Goal: Transaction & Acquisition: Purchase product/service

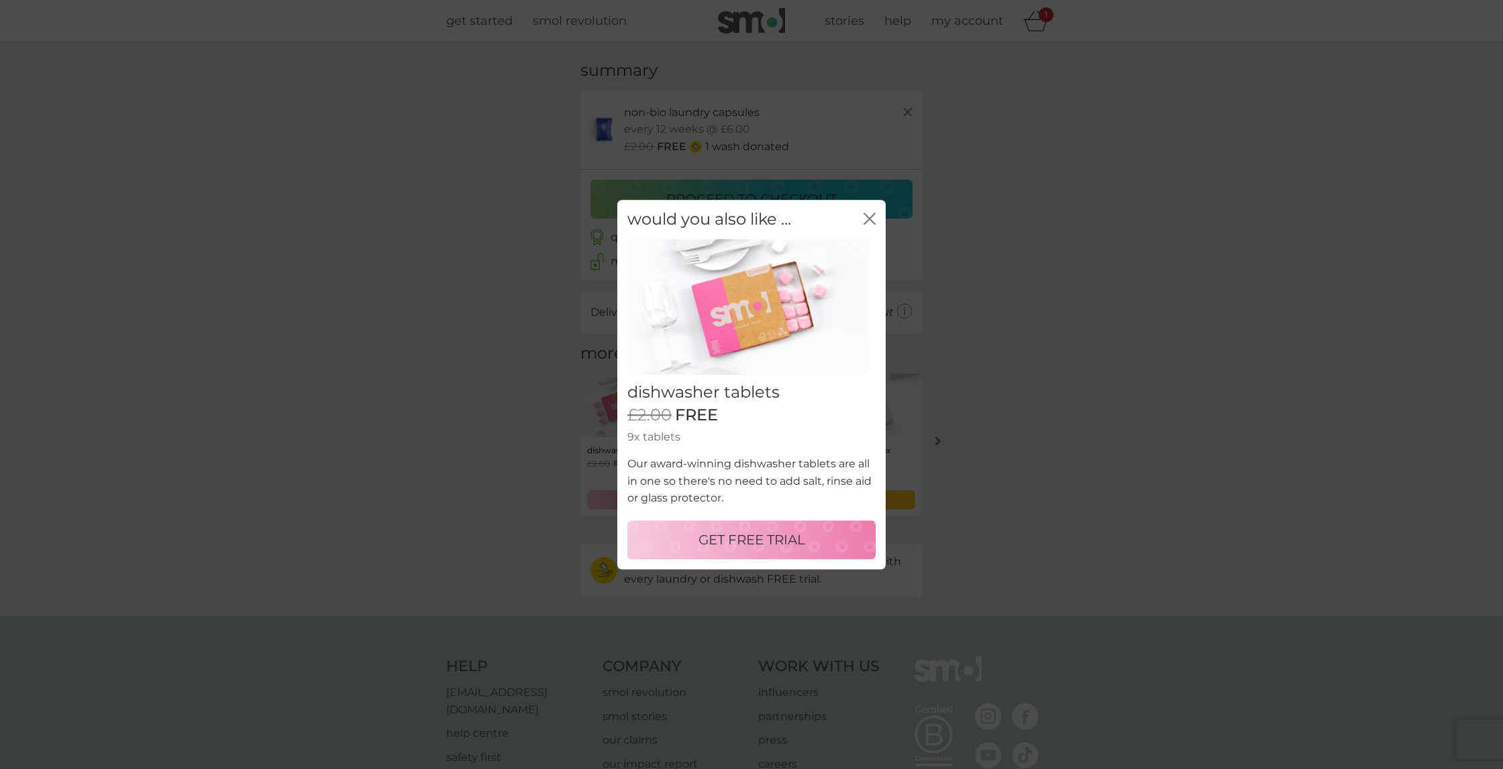
click at [865, 213] on div "close" at bounding box center [869, 219] width 12 height 19
click at [867, 218] on icon "close" at bounding box center [866, 218] width 5 height 11
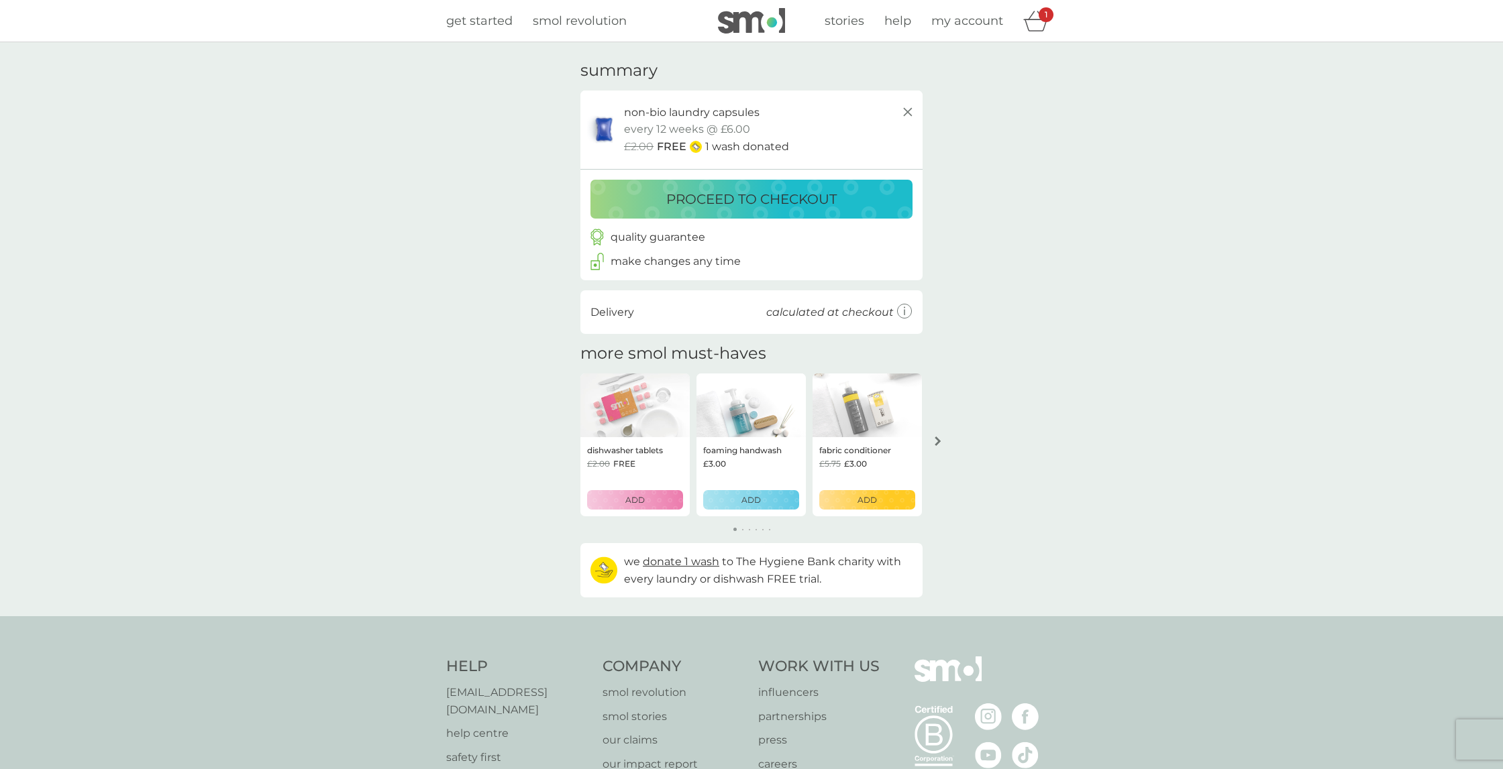
click at [932, 443] on button "arrow right" at bounding box center [937, 441] width 23 height 24
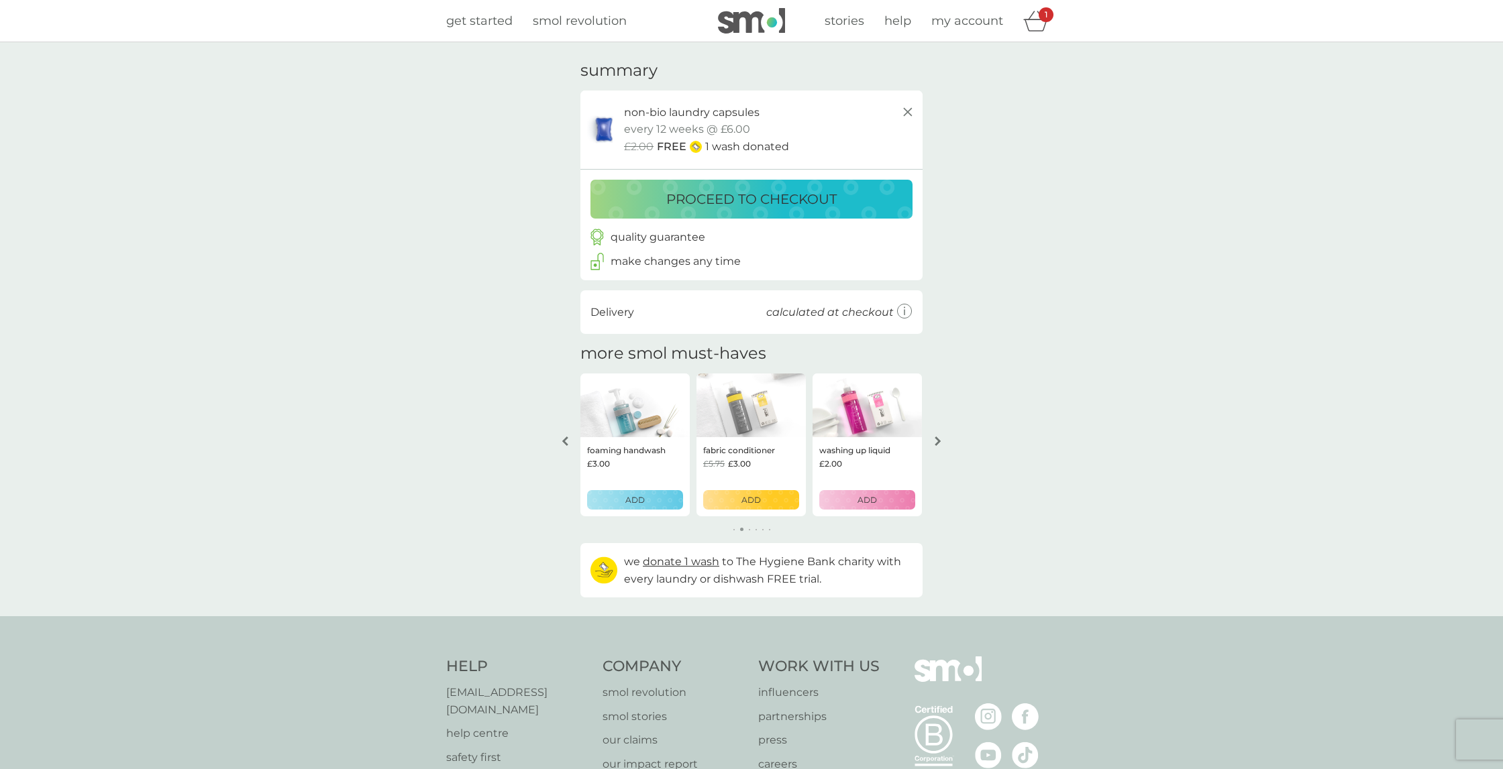
click at [932, 440] on button "arrow right" at bounding box center [937, 441] width 23 height 24
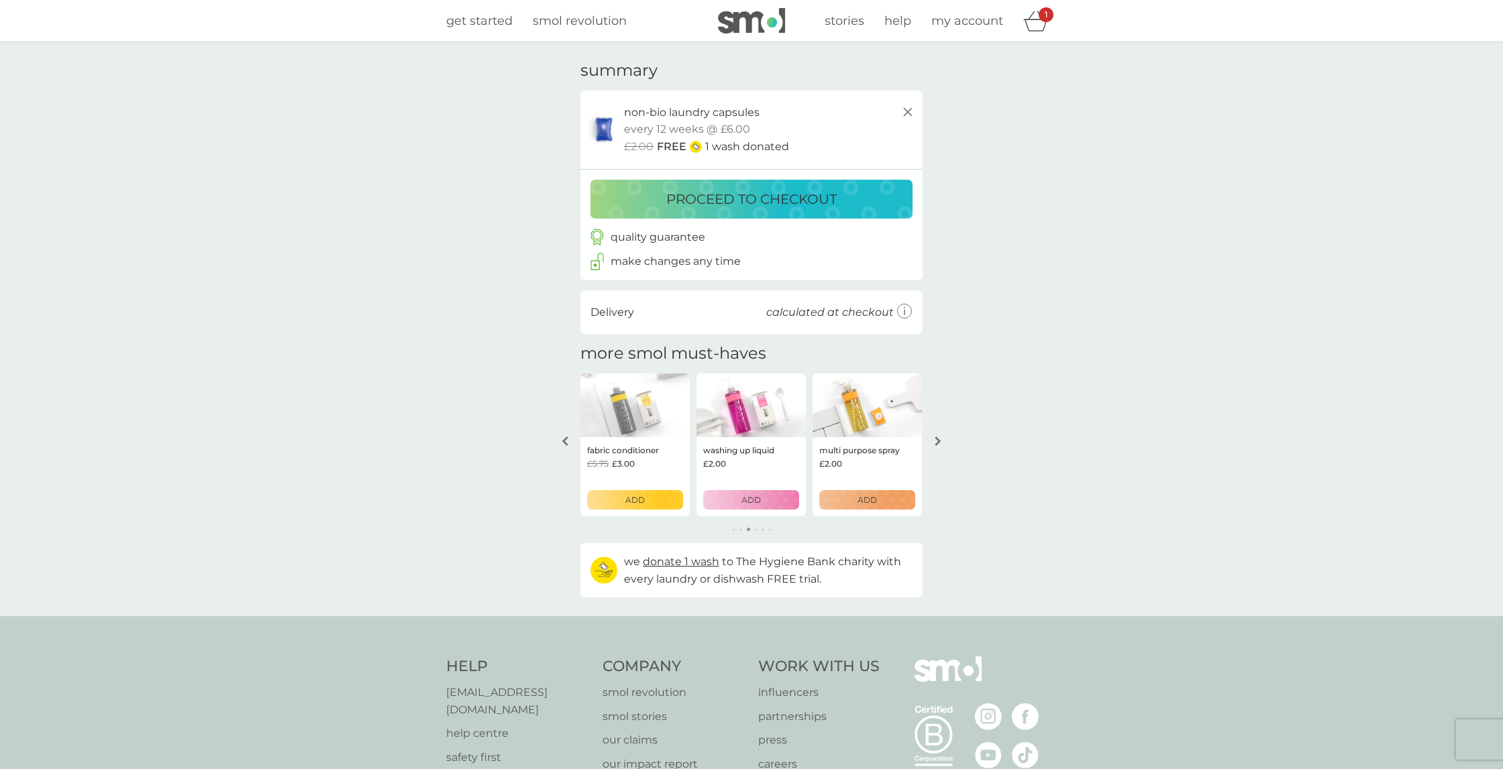
click at [932, 440] on button "arrow right" at bounding box center [937, 441] width 23 height 24
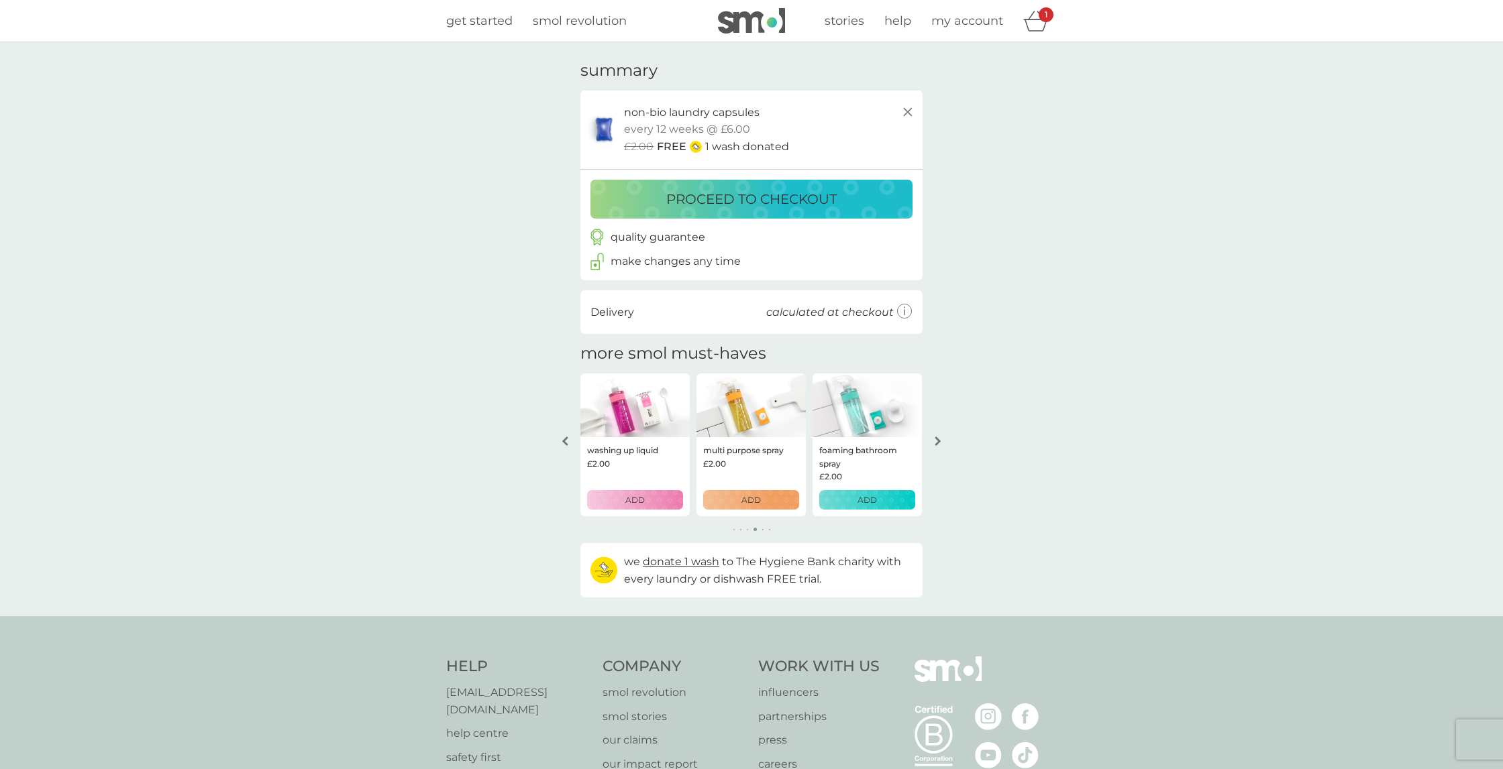
click at [932, 440] on button "arrow right" at bounding box center [937, 441] width 23 height 24
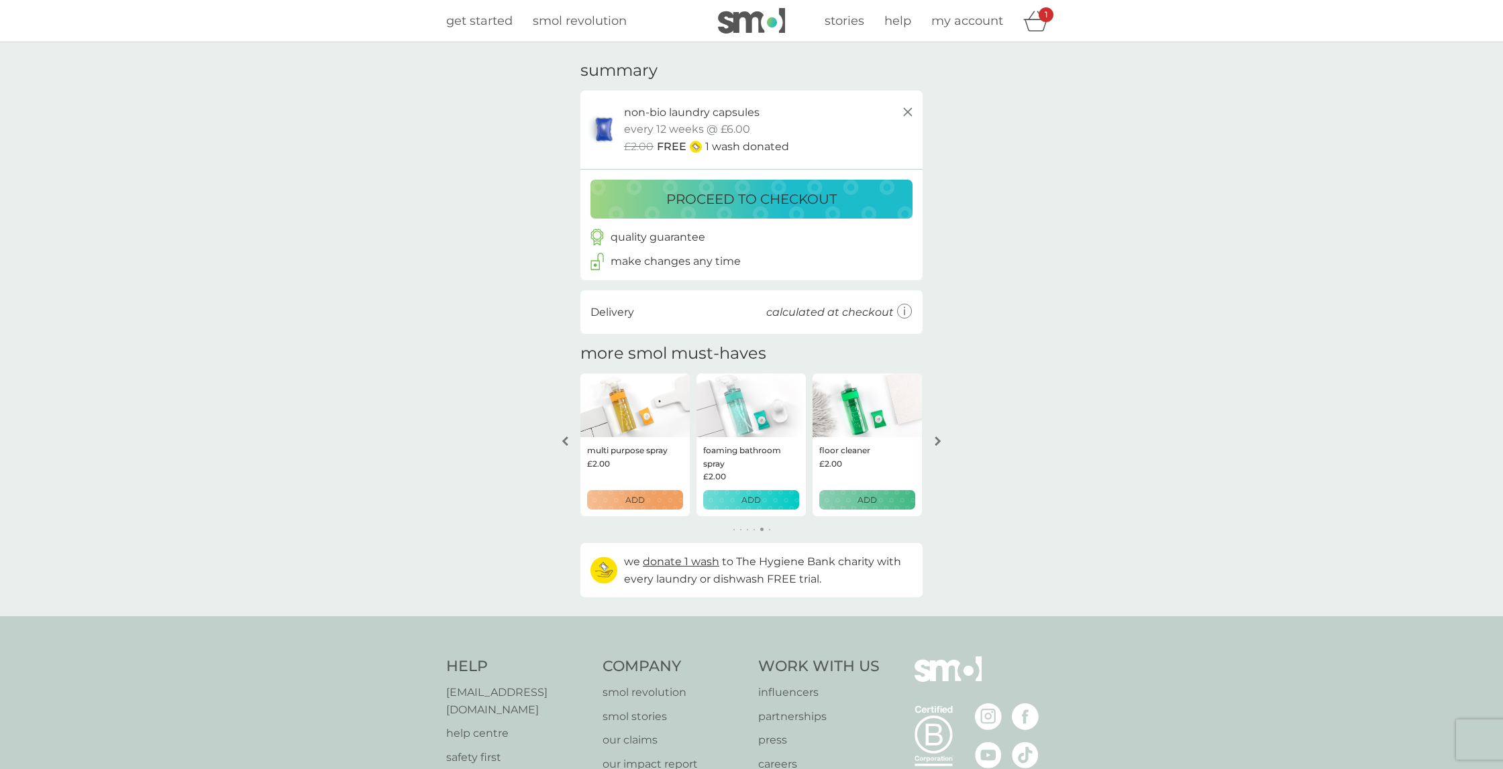
click at [932, 440] on button "arrow right" at bounding box center [937, 441] width 23 height 24
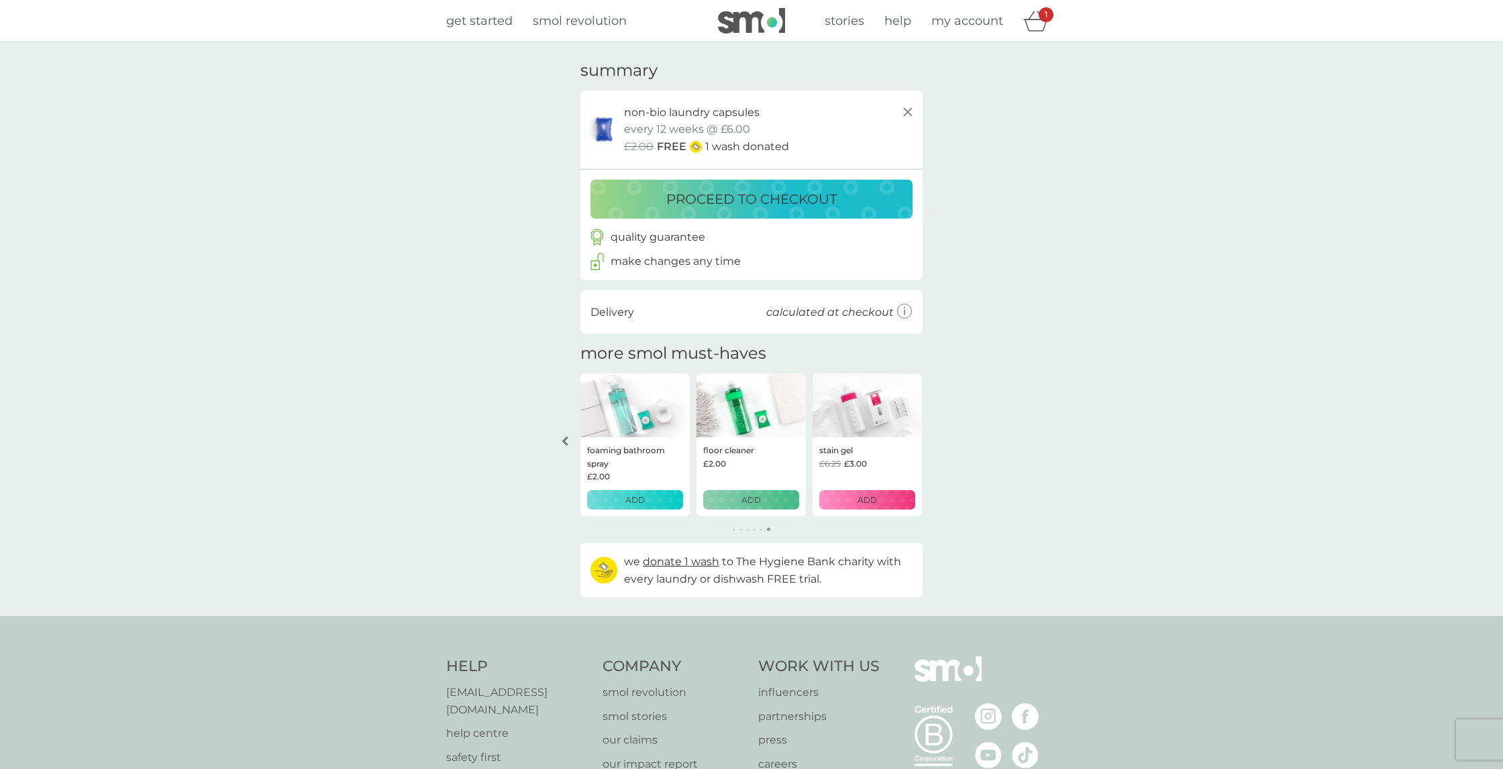
click at [932, 440] on div "your basket summary non-bio laundry capsules trial pack every 12 weeks @ £6.00 …" at bounding box center [751, 329] width 1503 height 574
click at [831, 420] on img at bounding box center [866, 406] width 109 height 64
click at [842, 447] on p "stain gel" at bounding box center [836, 450] width 34 height 13
click at [846, 421] on img at bounding box center [866, 406] width 109 height 64
click at [845, 420] on img at bounding box center [866, 406] width 109 height 64
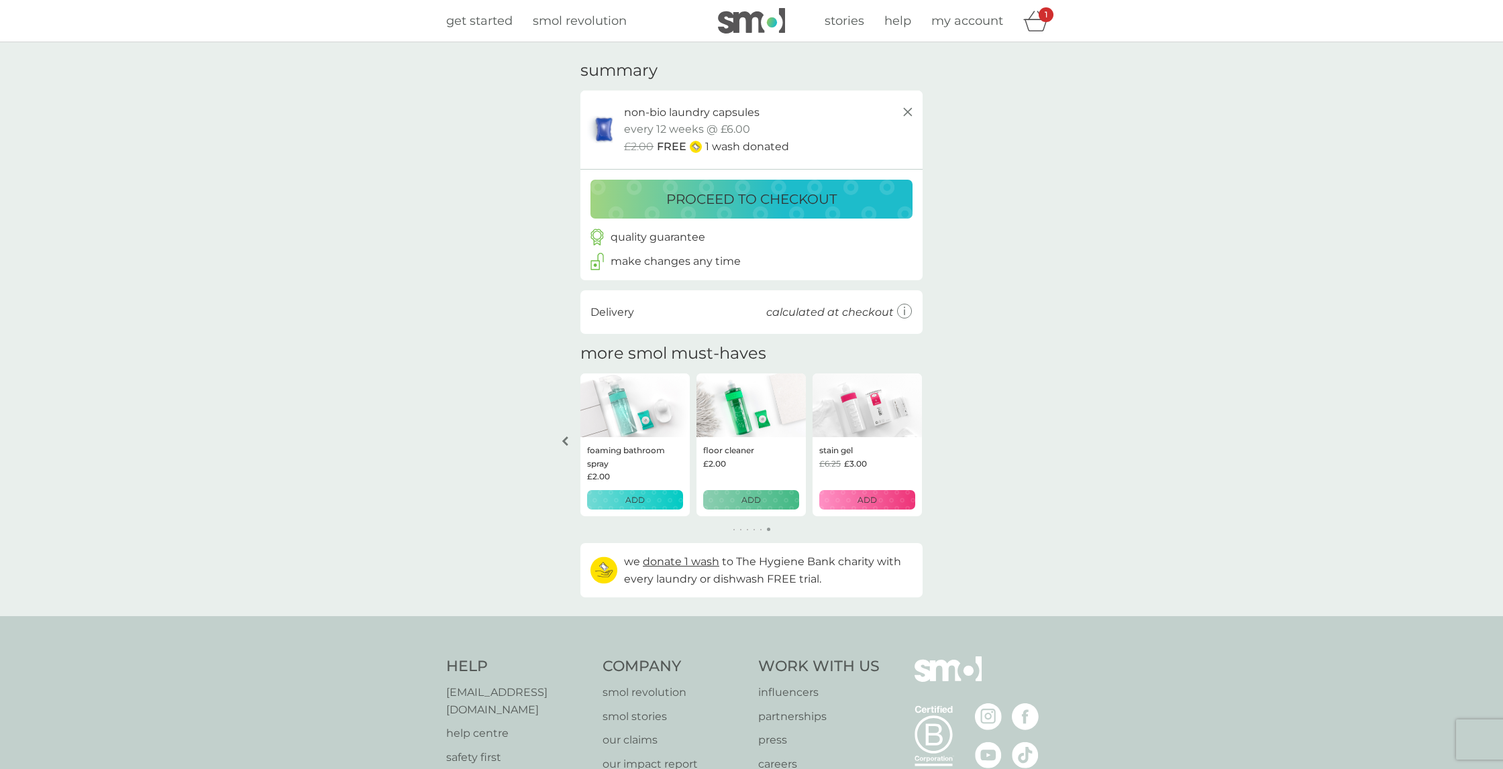
click at [835, 419] on img at bounding box center [866, 406] width 109 height 64
click at [570, 437] on button "arrow left" at bounding box center [564, 441] width 23 height 24
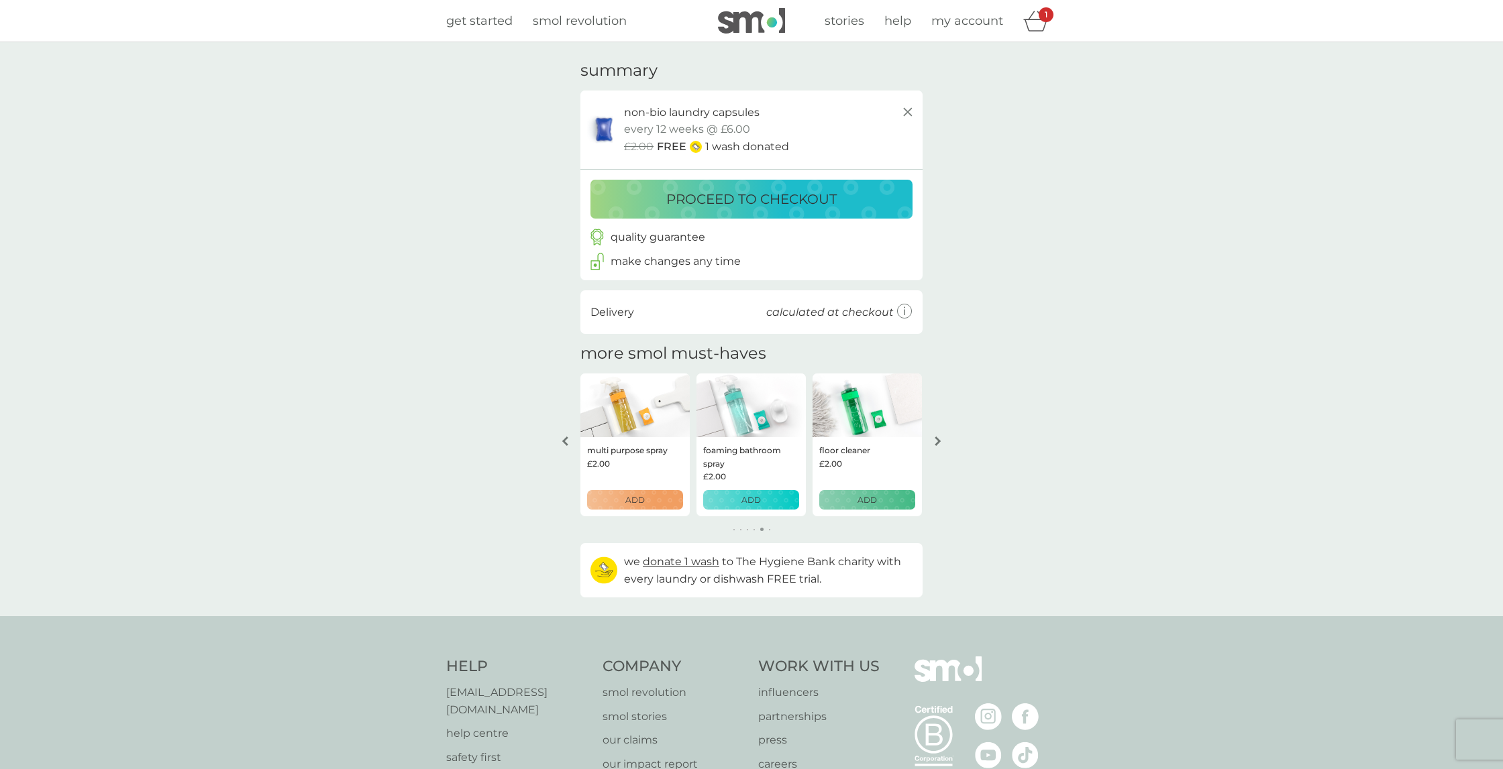
click at [570, 435] on button "arrow left" at bounding box center [564, 441] width 23 height 24
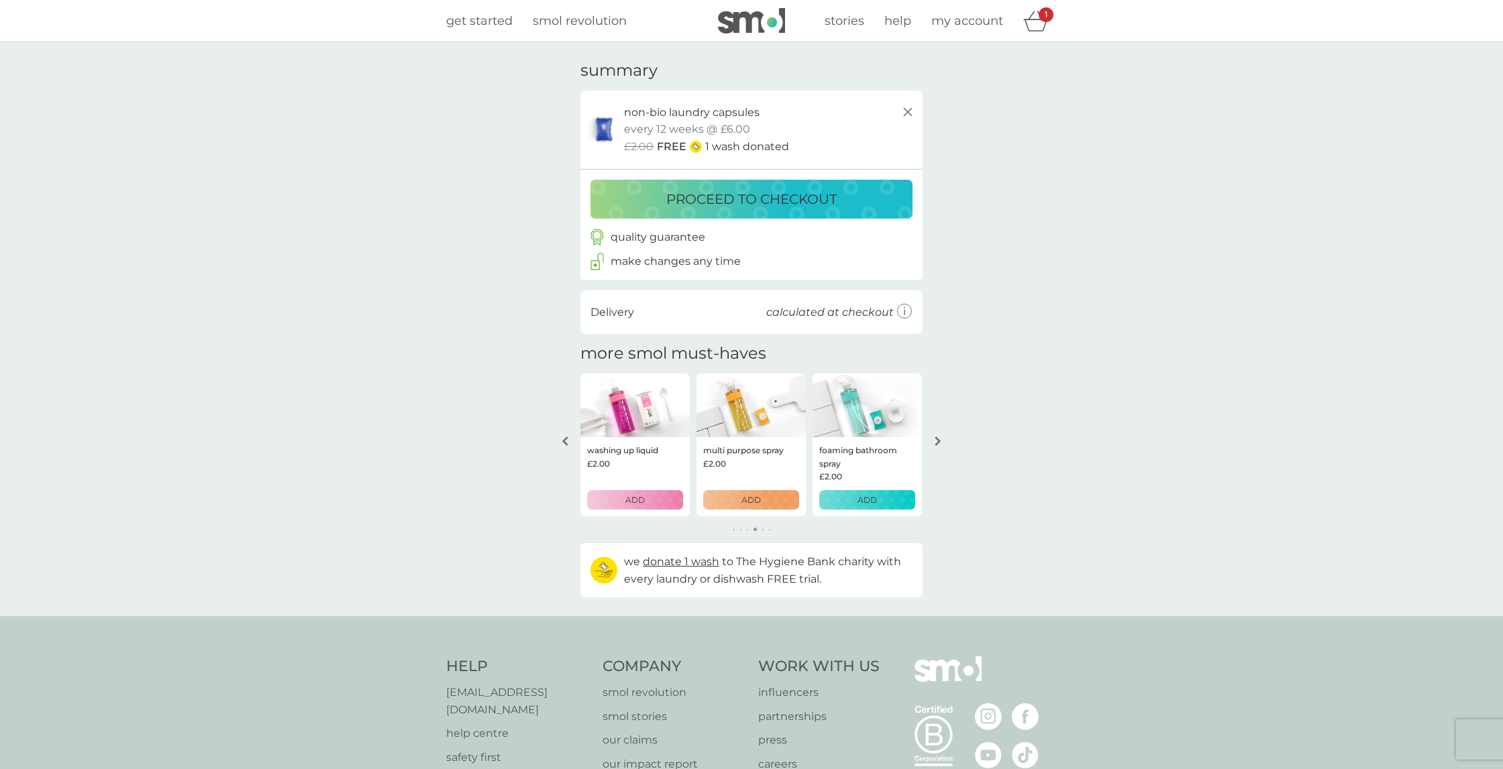
click at [570, 435] on button "arrow left" at bounding box center [564, 441] width 23 height 24
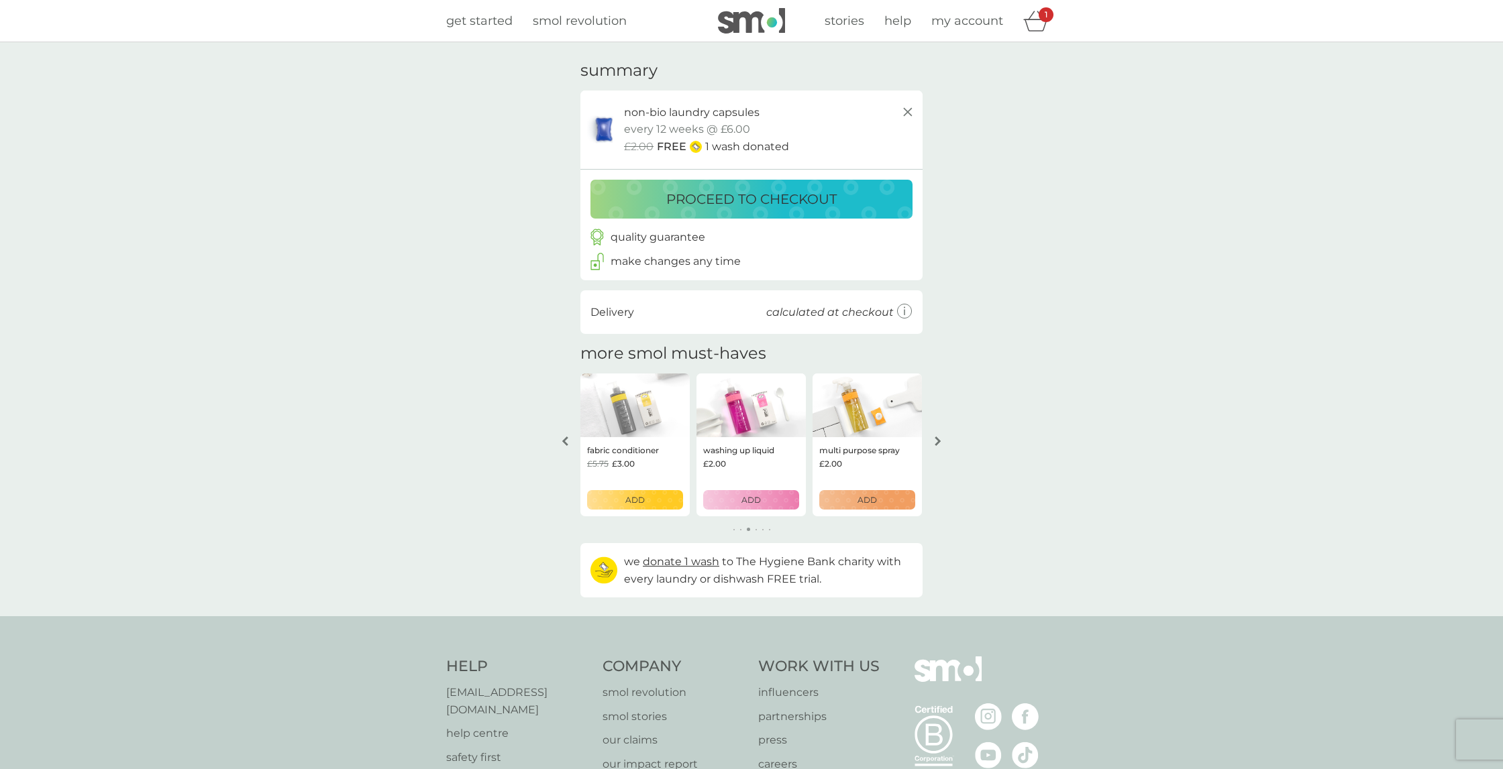
click at [570, 435] on button "arrow left" at bounding box center [564, 441] width 23 height 24
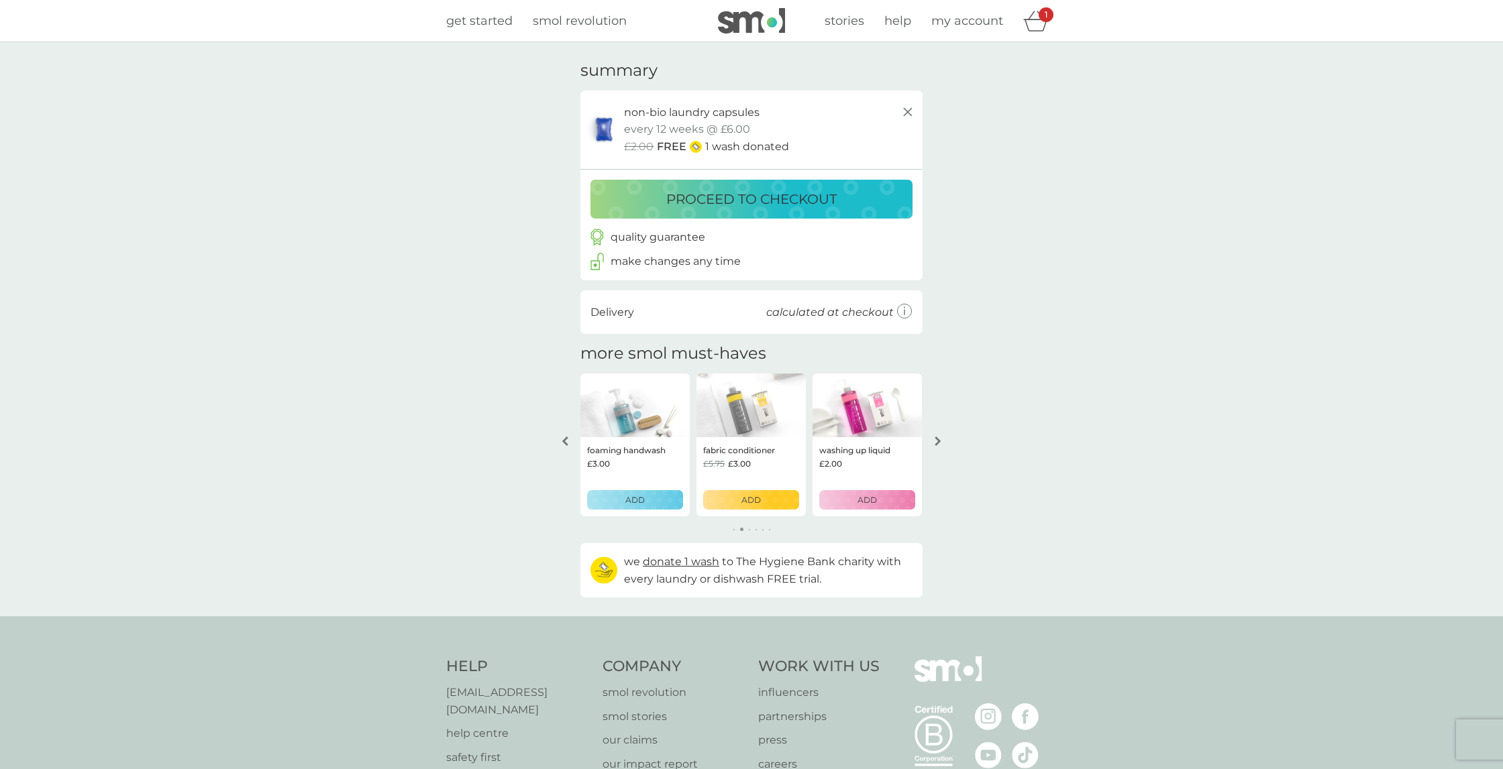
click at [570, 435] on button "arrow left" at bounding box center [564, 441] width 23 height 24
click at [570, 435] on div "your basket summary non-bio laundry capsules trial pack every 12 weeks @ £6.00 …" at bounding box center [751, 329] width 362 height 537
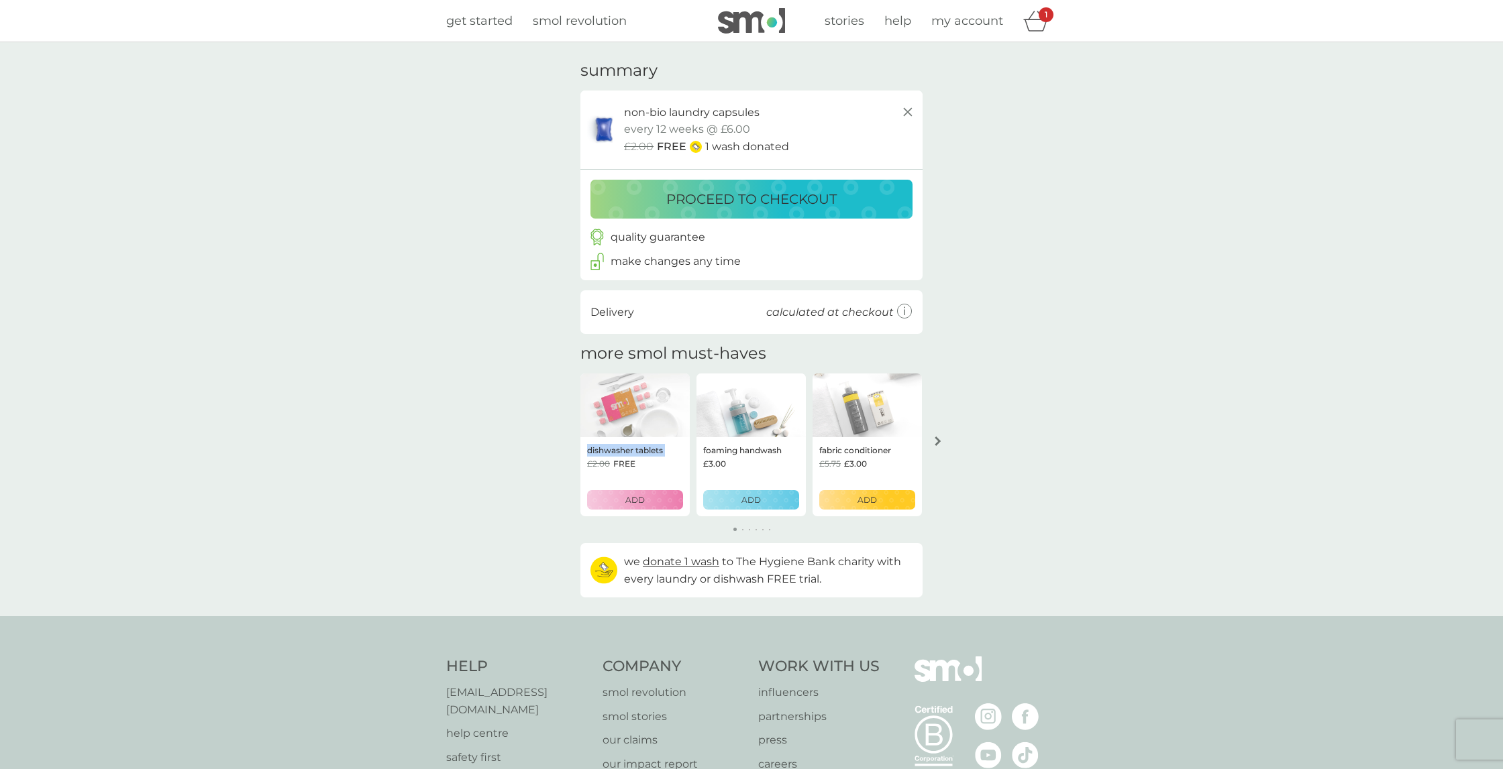
click at [570, 435] on div "your basket summary non-bio laundry capsules trial pack every 12 weeks @ £6.00 …" at bounding box center [751, 329] width 362 height 537
click at [771, 411] on img at bounding box center [750, 406] width 109 height 64
click at [772, 411] on img at bounding box center [750, 406] width 109 height 64
drag, startPoint x: 691, startPoint y: 411, endPoint x: 682, endPoint y: 416, distance: 10.8
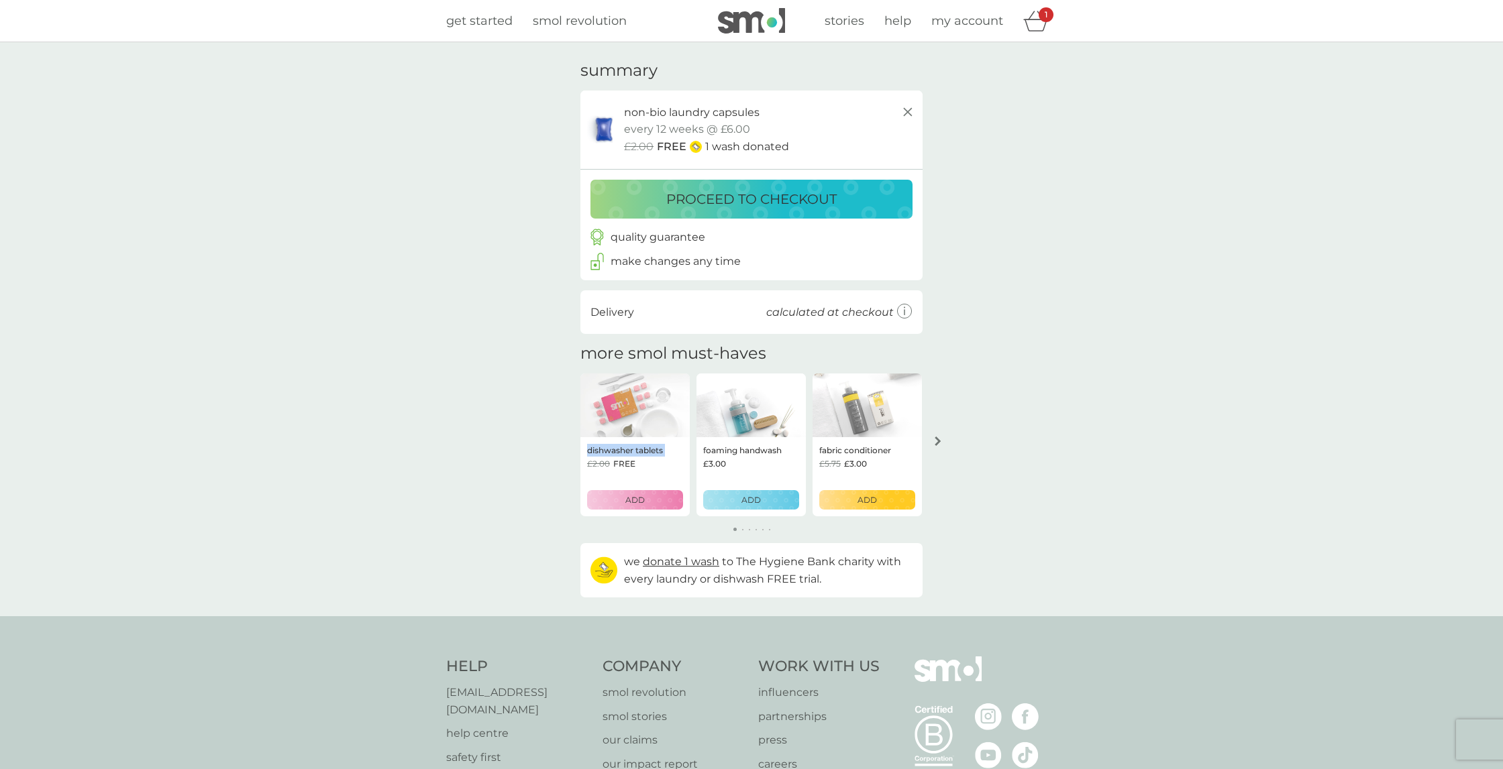
click at [690, 411] on div "dishwasher tablets £2.00 FREE ADD foaming handwash £3.00 ADD fabric conditioner…" at bounding box center [751, 445] width 342 height 143
click at [488, 17] on span "get started" at bounding box center [479, 20] width 66 height 15
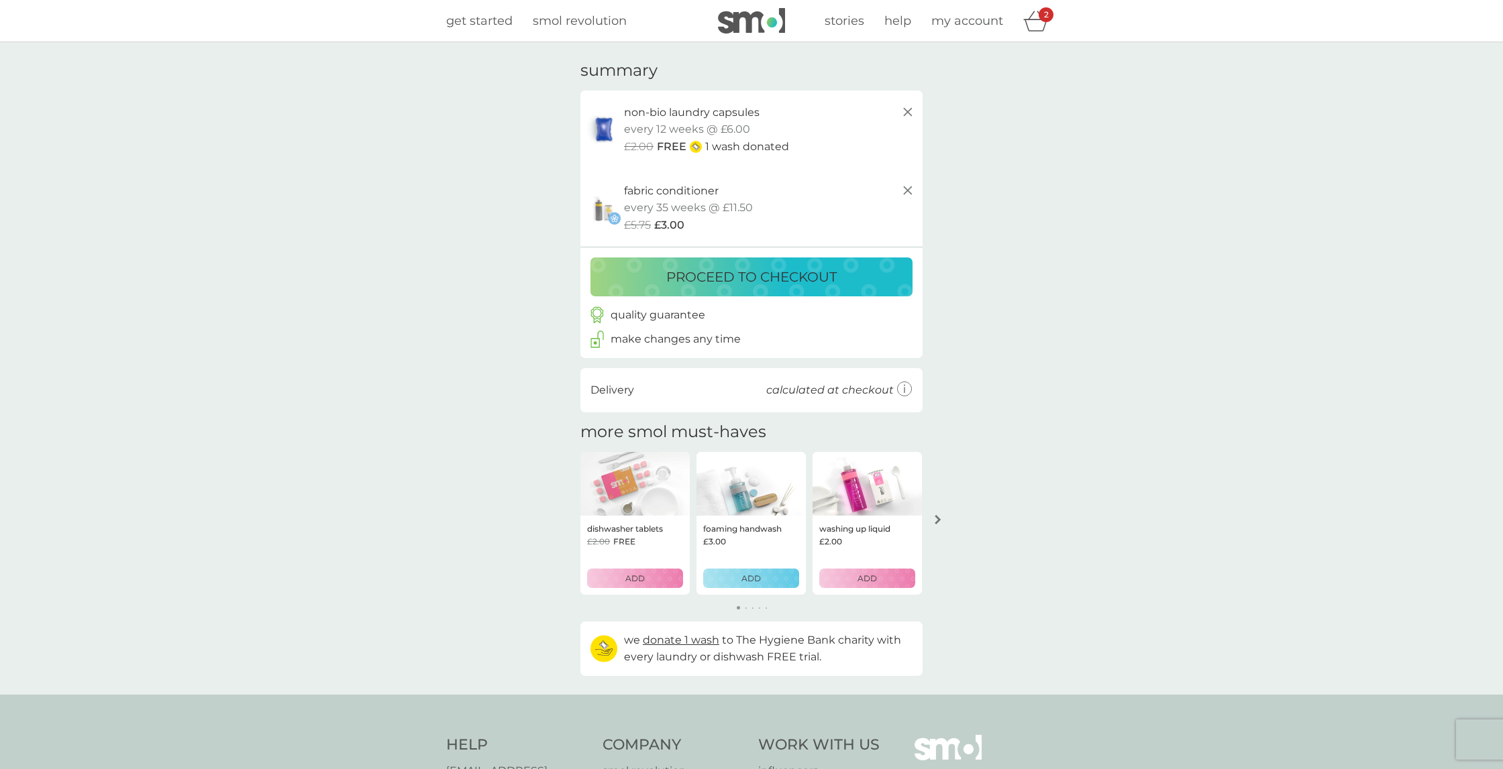
scroll to position [8, 0]
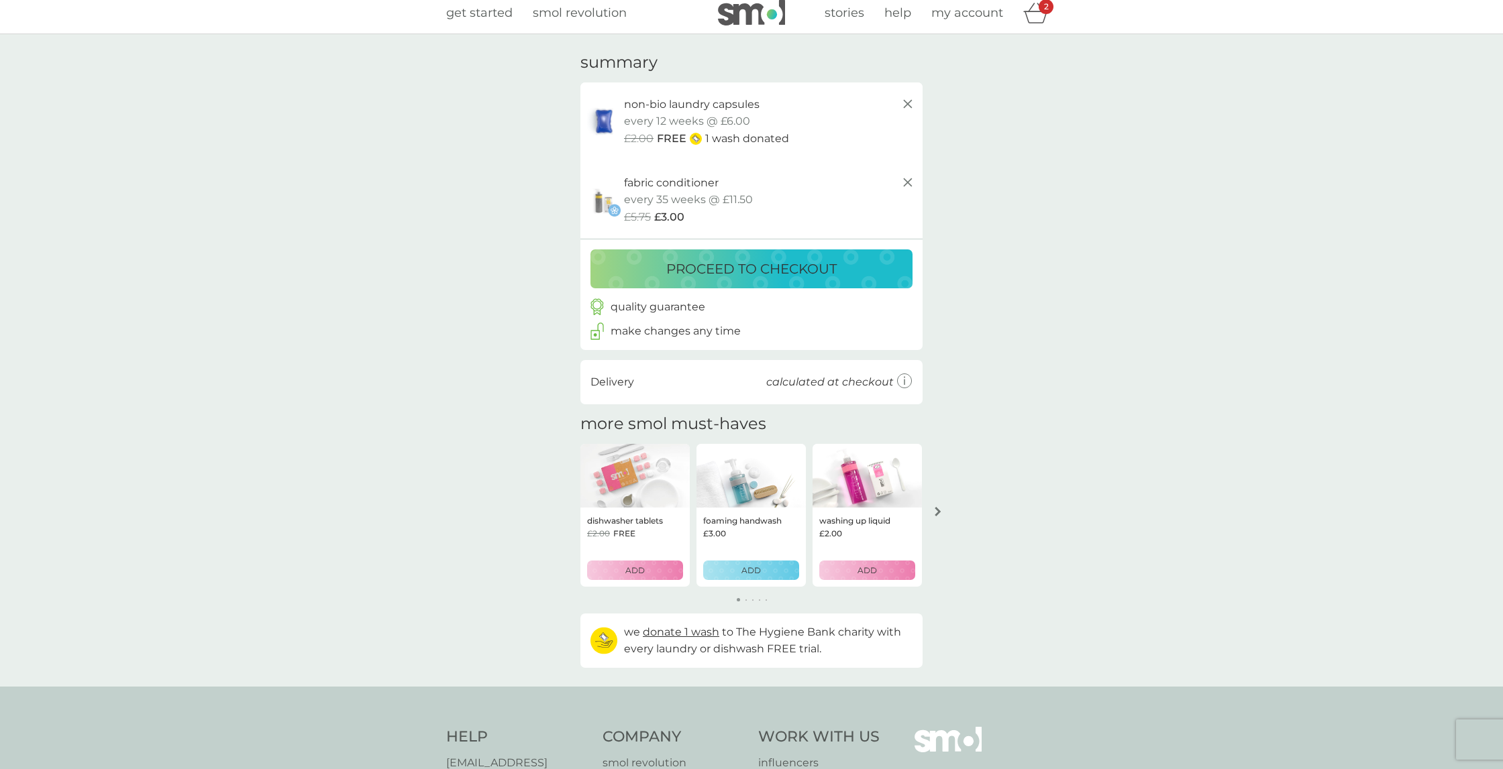
click at [502, 19] on span "get started" at bounding box center [479, 12] width 66 height 15
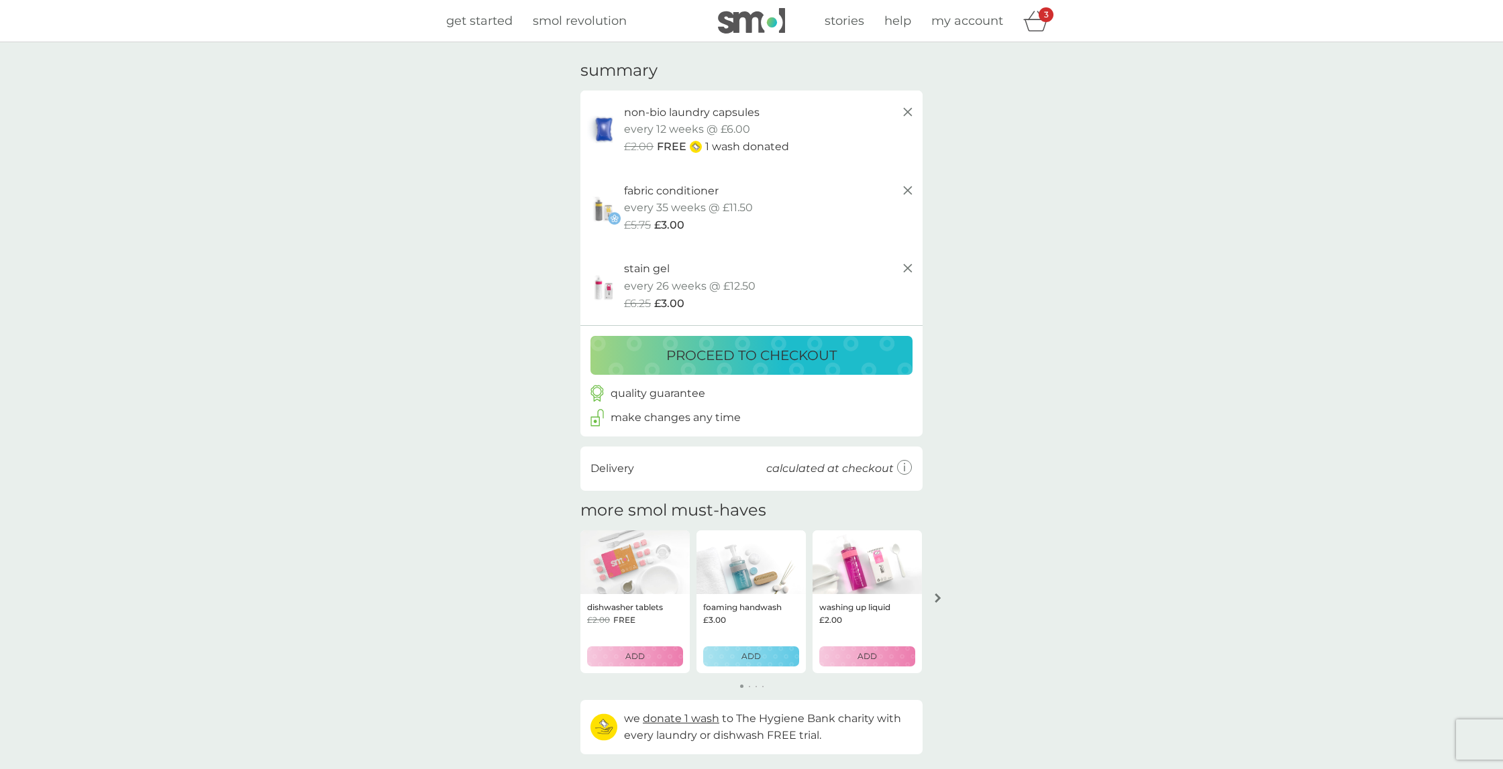
click at [658, 135] on p "every 12 weeks @ £6.00" at bounding box center [687, 129] width 126 height 17
click at [909, 111] on line at bounding box center [908, 112] width 8 height 8
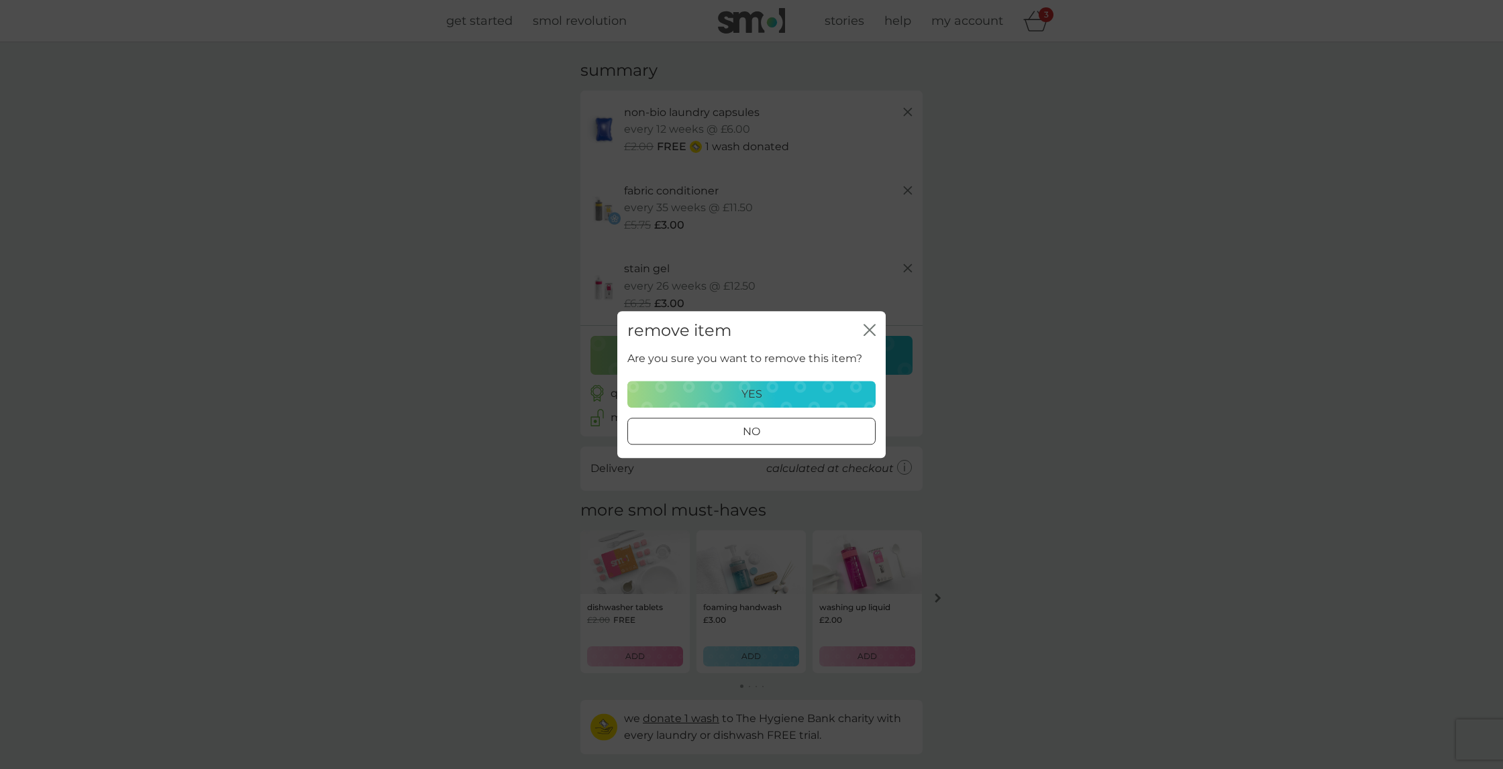
click at [735, 399] on div "yes" at bounding box center [751, 394] width 231 height 17
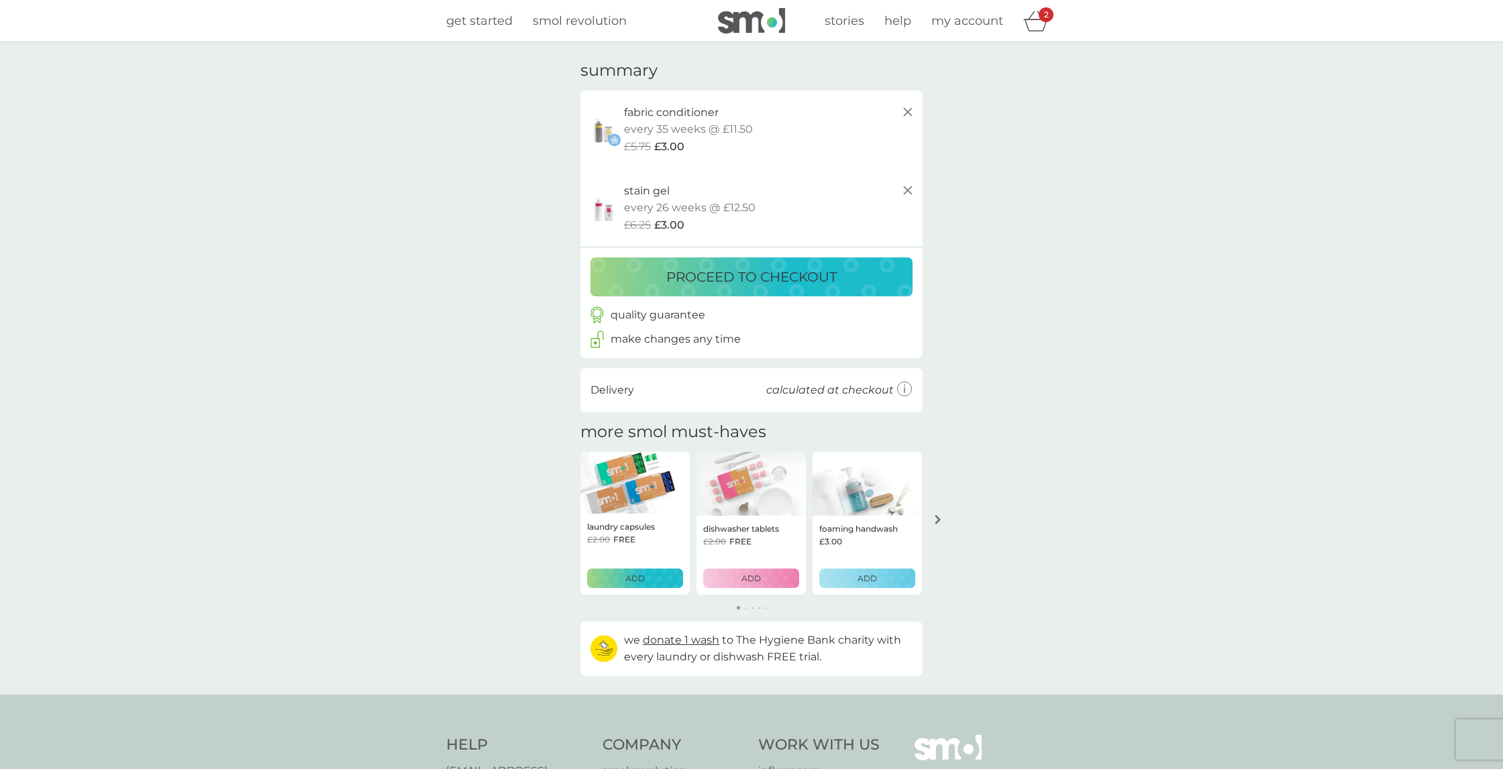
click at [462, 23] on span "get started" at bounding box center [479, 20] width 66 height 15
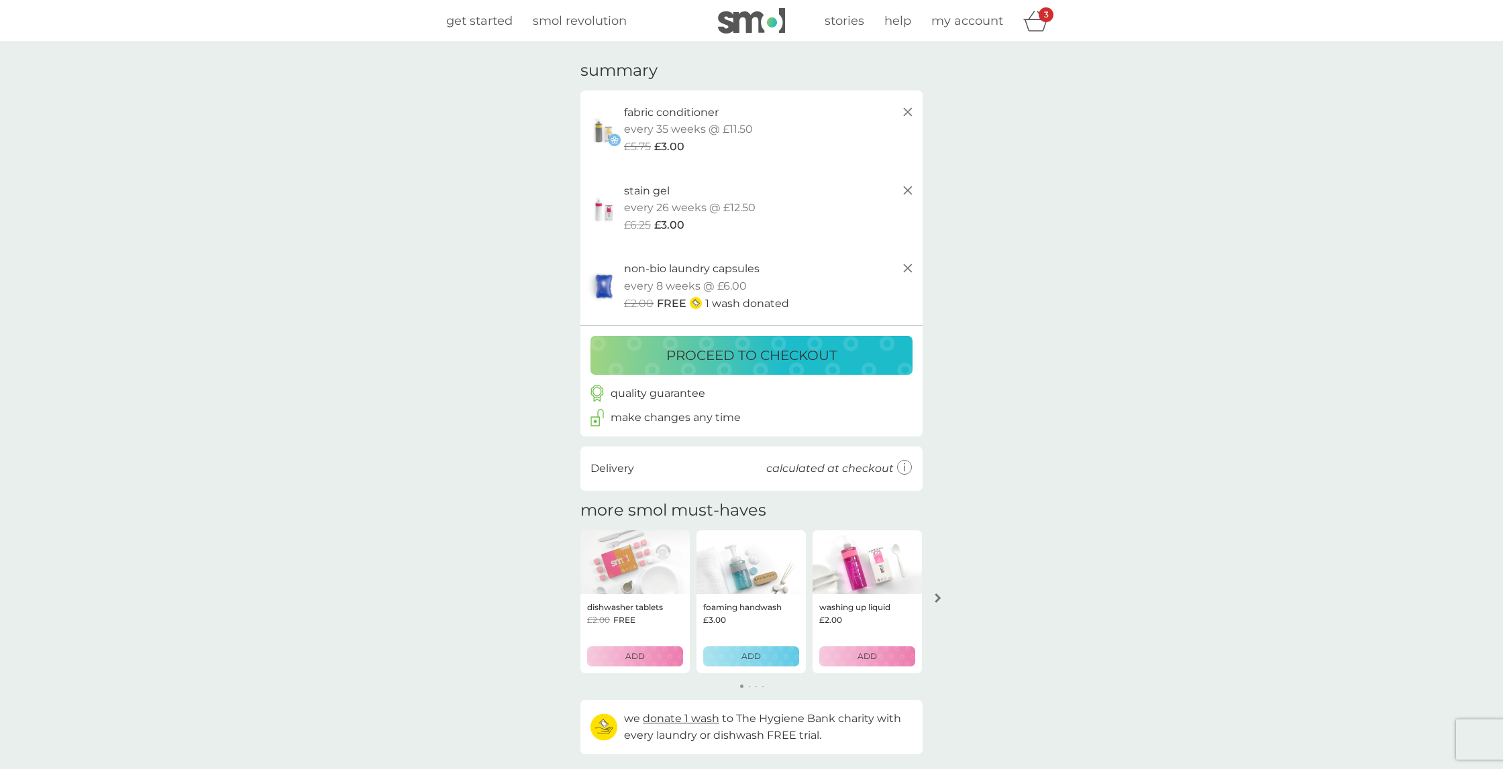
click at [488, 20] on span "get started" at bounding box center [479, 20] width 66 height 15
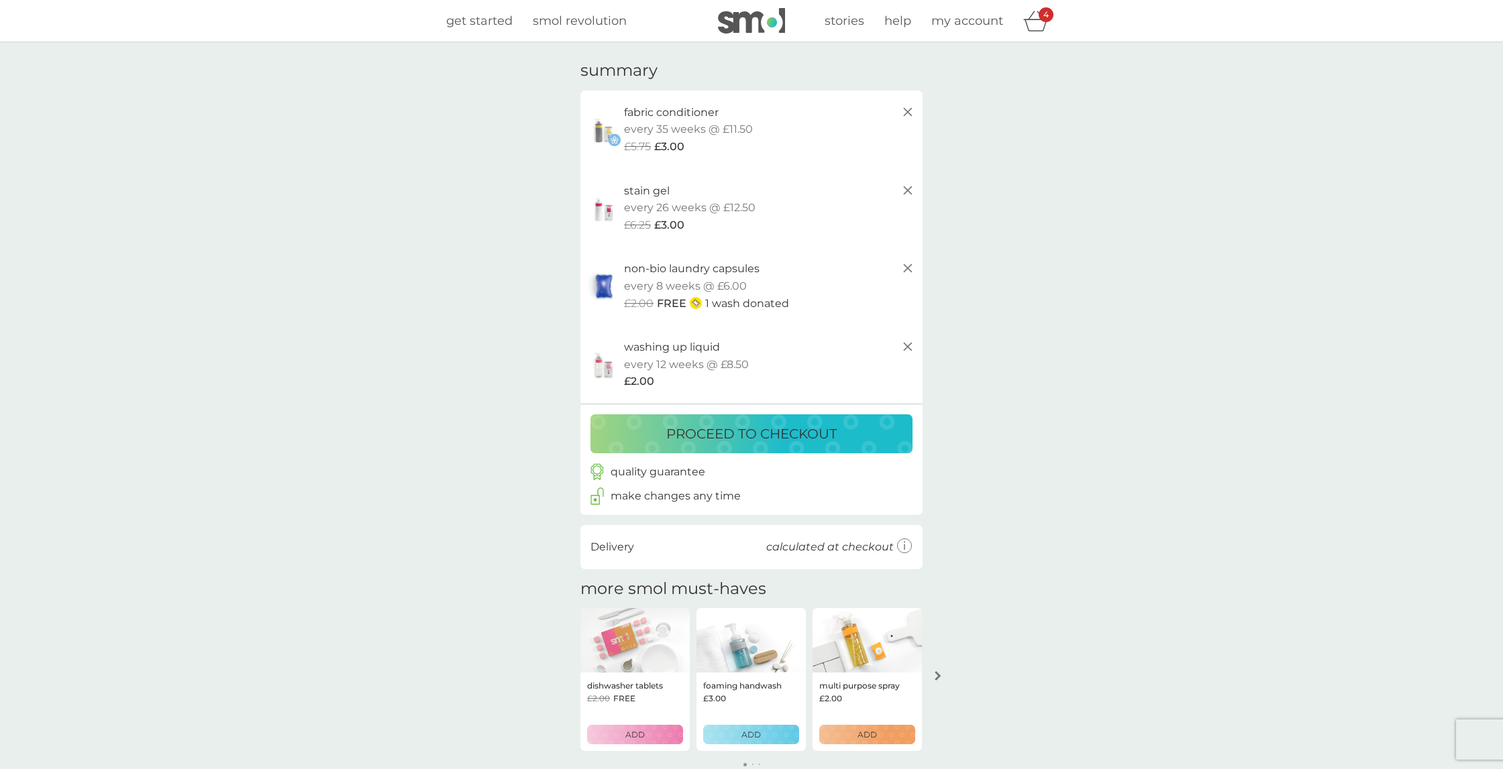
drag, startPoint x: 906, startPoint y: 344, endPoint x: 985, endPoint y: 352, distance: 80.2
click at [985, 352] on div "your basket summary fabric conditioner the outdoorsy one, starter pack every 35…" at bounding box center [751, 447] width 1503 height 810
click at [486, 25] on span "get started" at bounding box center [479, 20] width 66 height 15
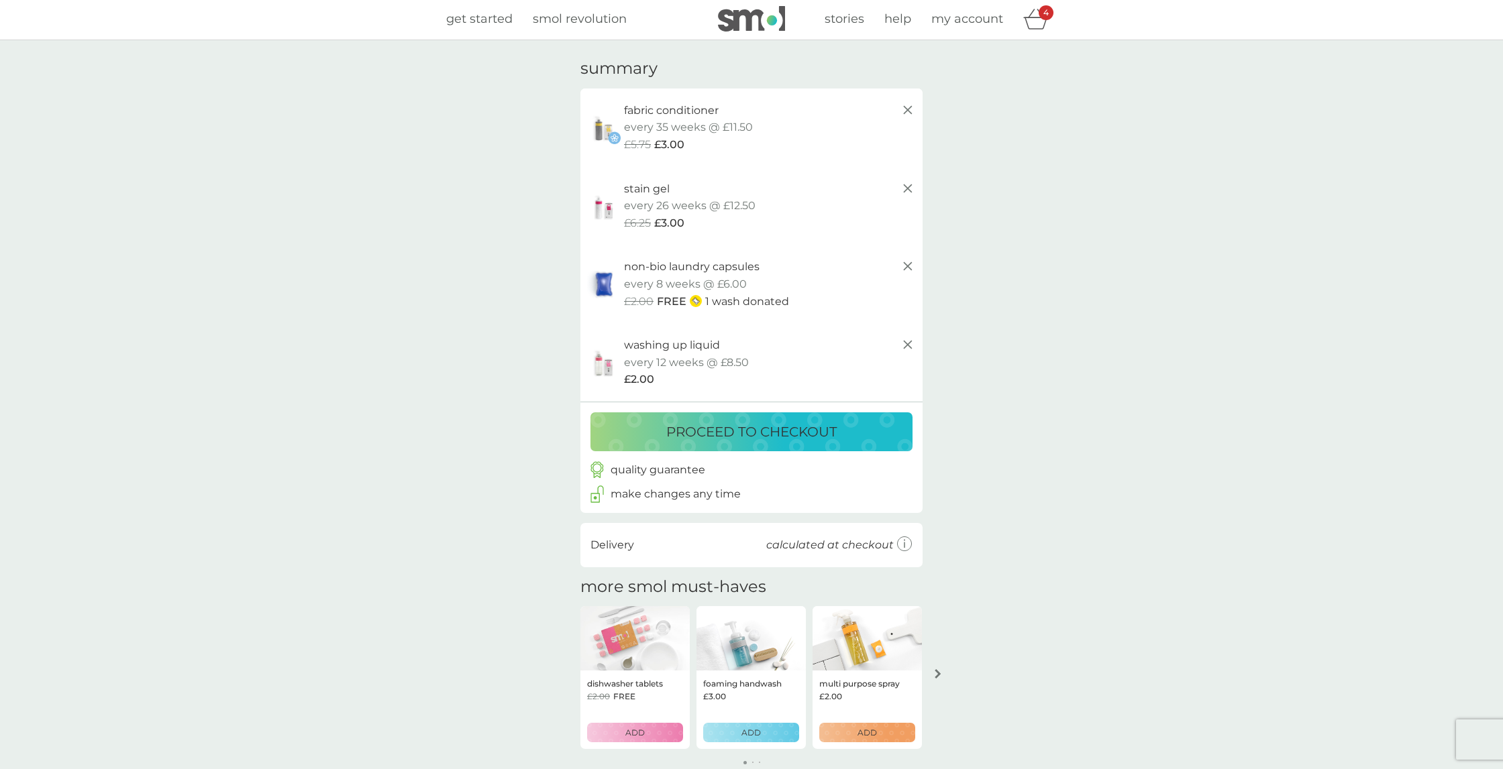
click at [460, 17] on span "get started" at bounding box center [479, 18] width 66 height 15
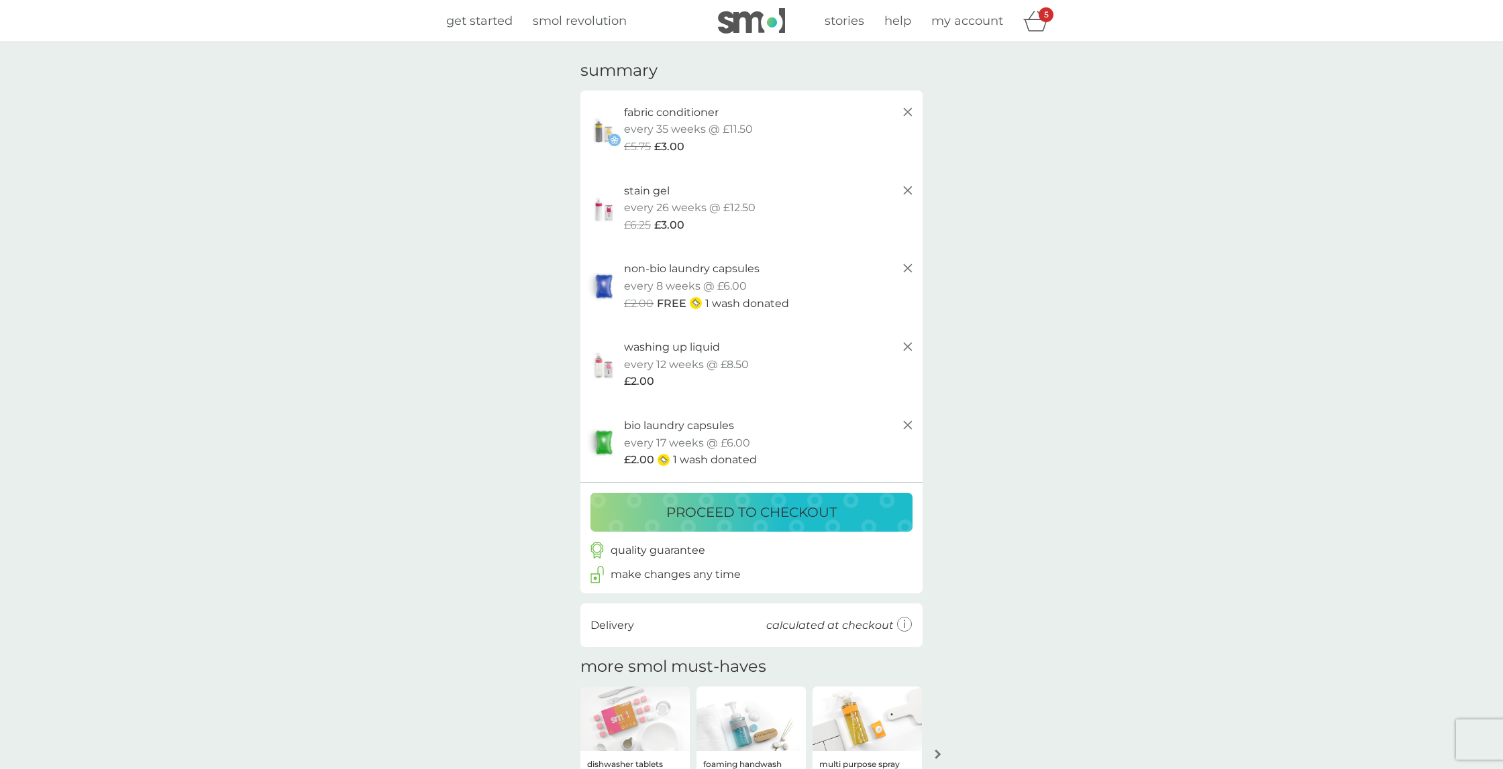
click at [486, 28] on link "get started" at bounding box center [479, 20] width 66 height 19
click at [479, 23] on span "get started" at bounding box center [479, 20] width 66 height 15
click at [775, 506] on p "proceed to checkout" at bounding box center [751, 511] width 170 height 21
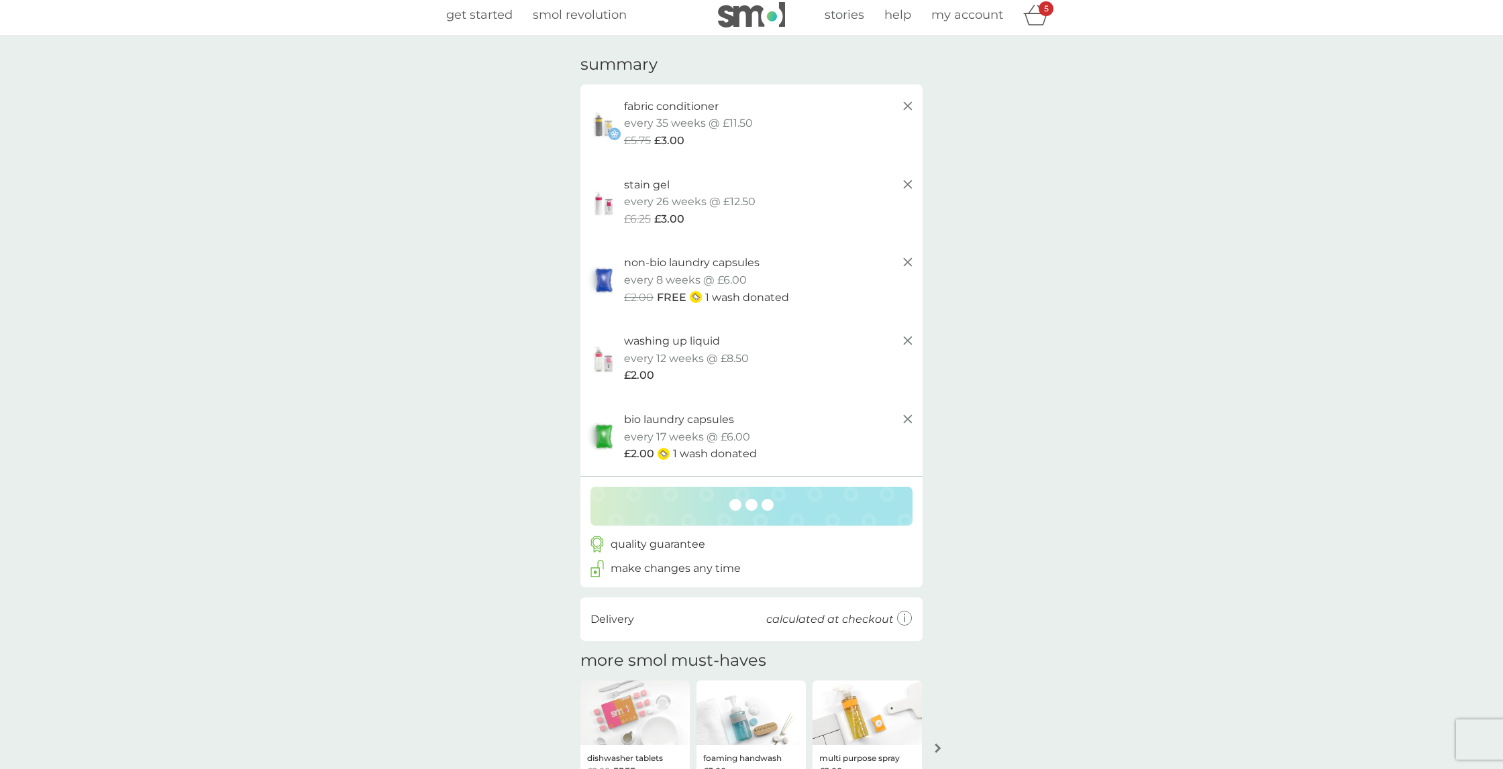
scroll to position [3, 0]
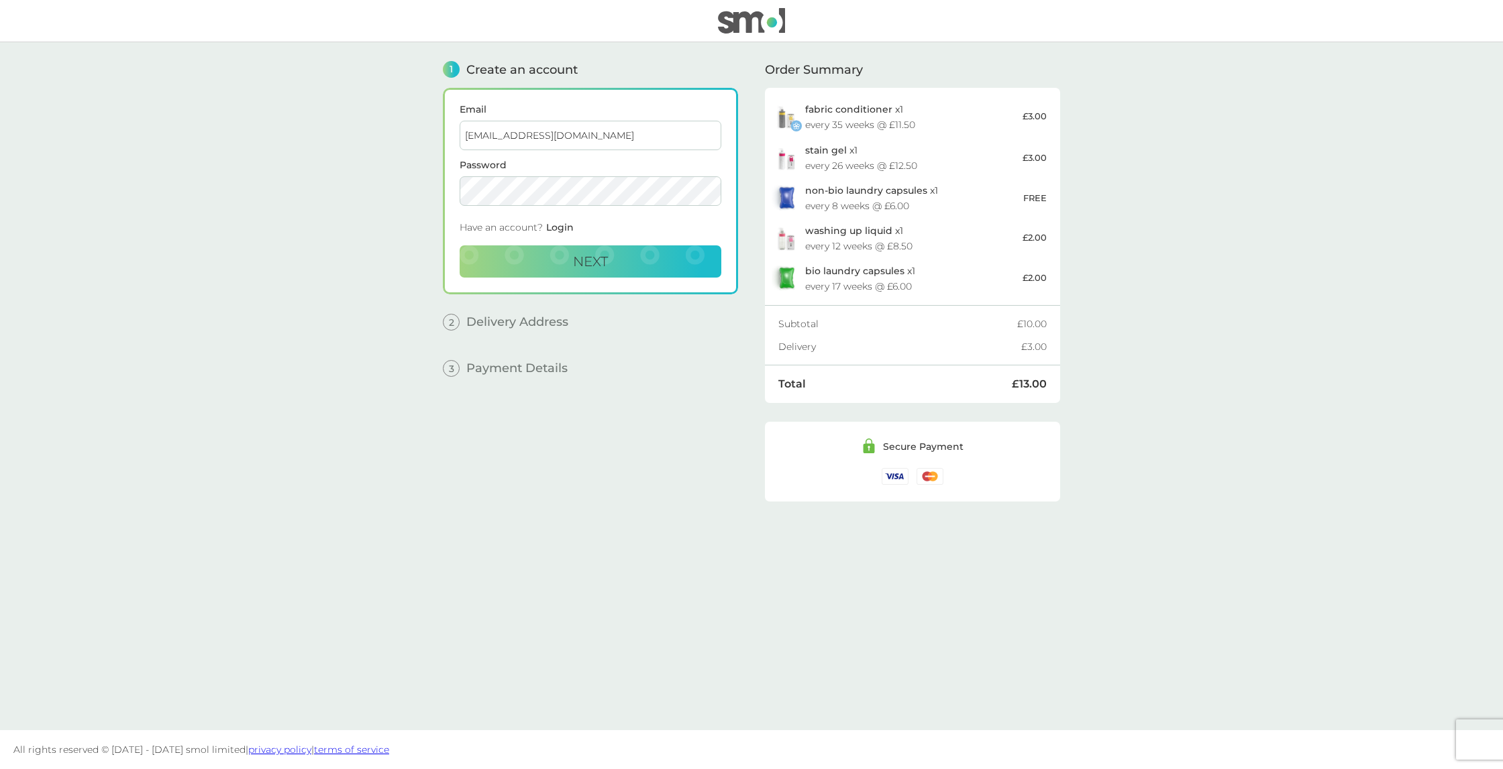
type input "jordantapp@gmail.com"
click at [574, 258] on span "Next" at bounding box center [590, 262] width 35 height 16
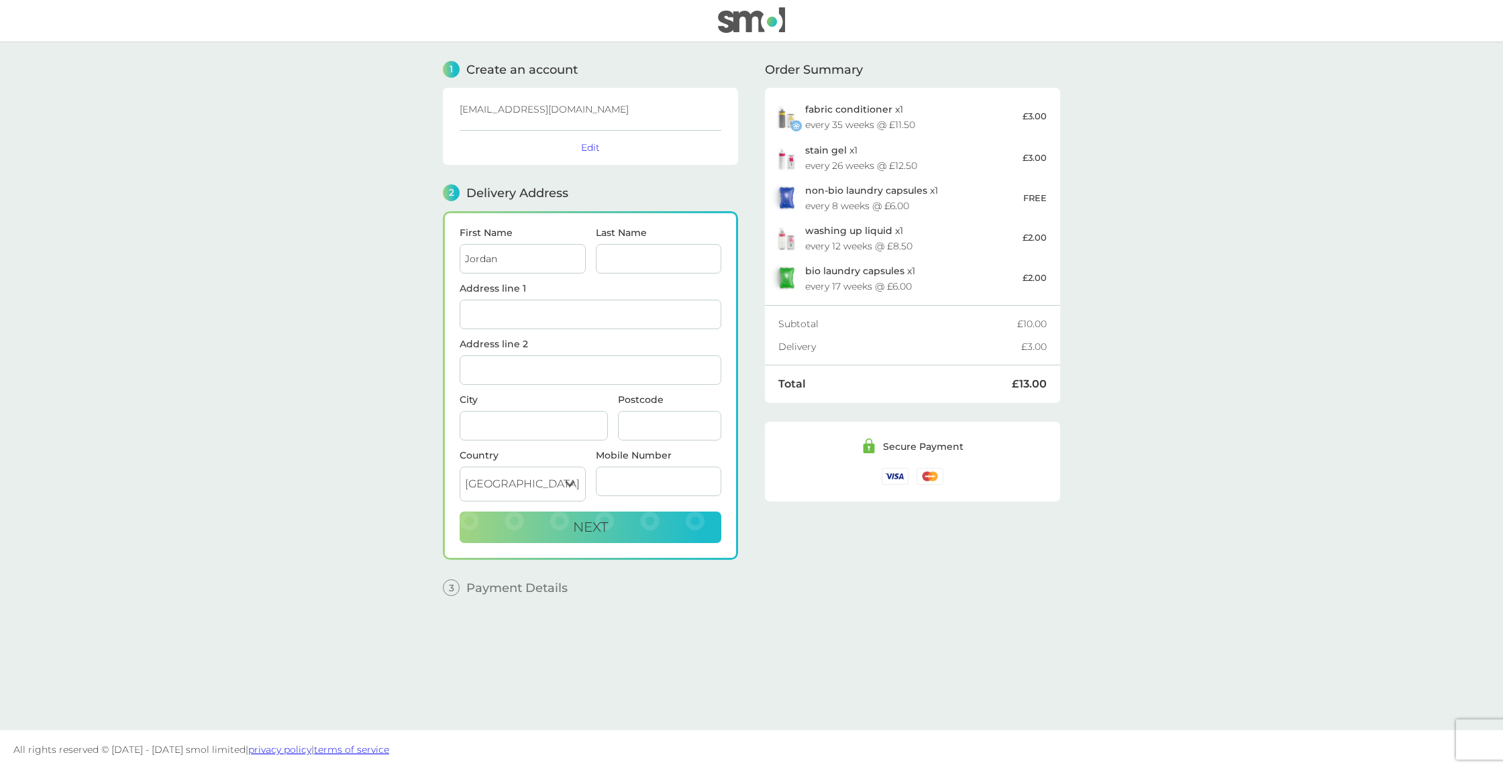
type input "Jordan"
type input "Tapp"
click at [590, 345] on span "Bexhill-on-Sea TN40 1EN" at bounding box center [600, 350] width 99 height 10
type input "Flat 2A, 9 Bolebrooke Road"
type input "Bexhill-on-Sea"
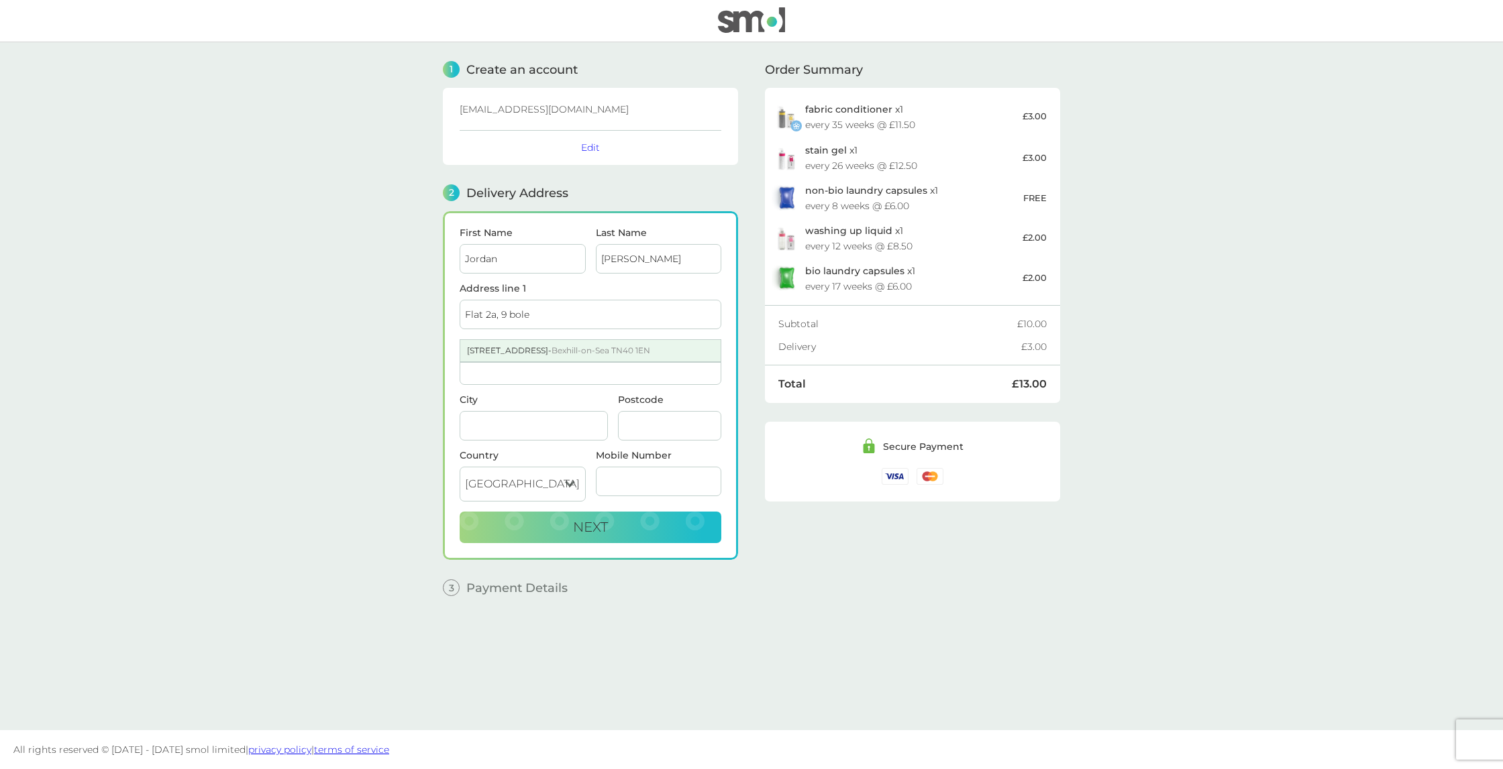
type input "TN40 1EN"
type input "07377278875"
click at [585, 525] on span "Next" at bounding box center [590, 527] width 35 height 16
checkbox input "true"
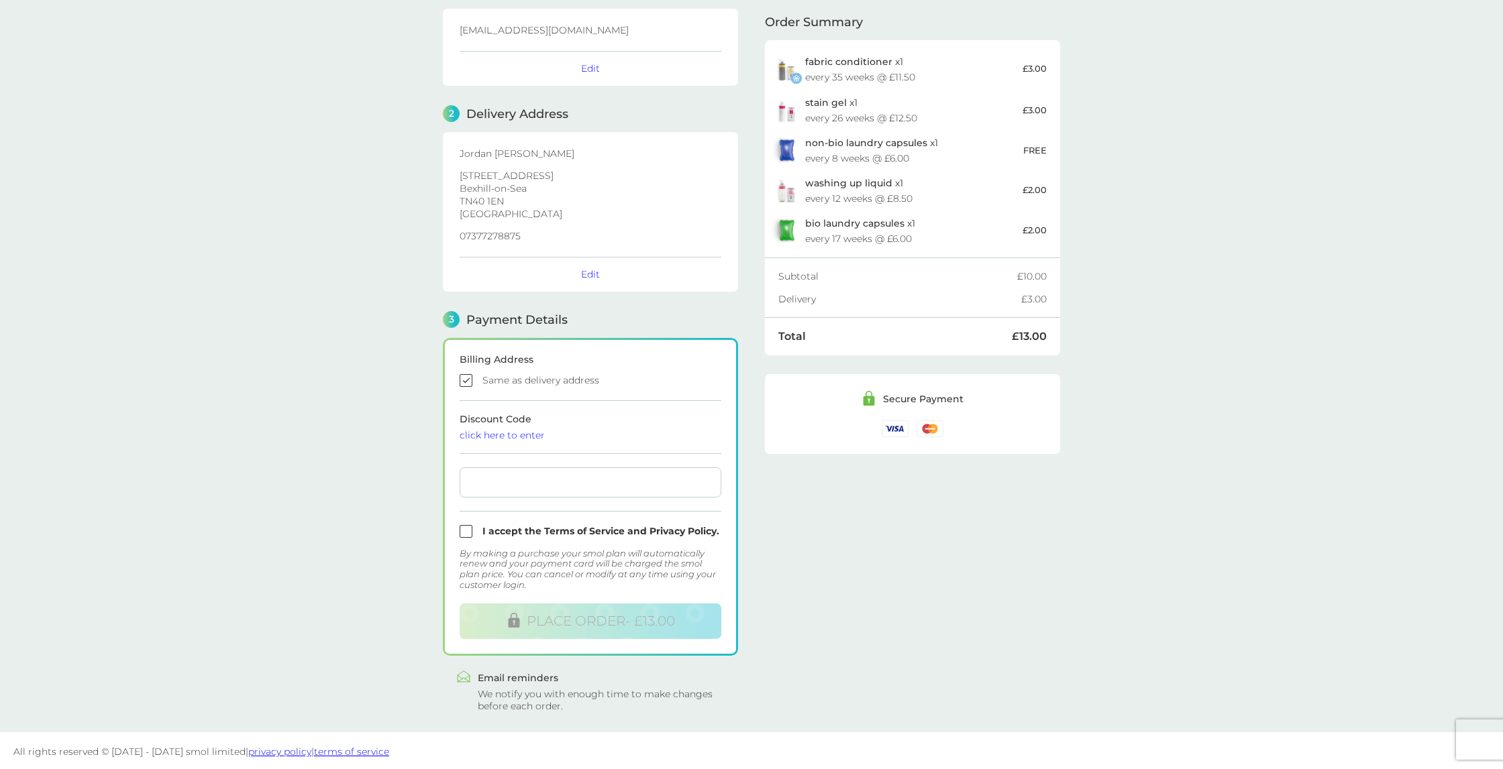
scroll to position [79, 0]
click at [463, 531] on input "checkbox" at bounding box center [591, 531] width 262 height 13
checkbox input "true"
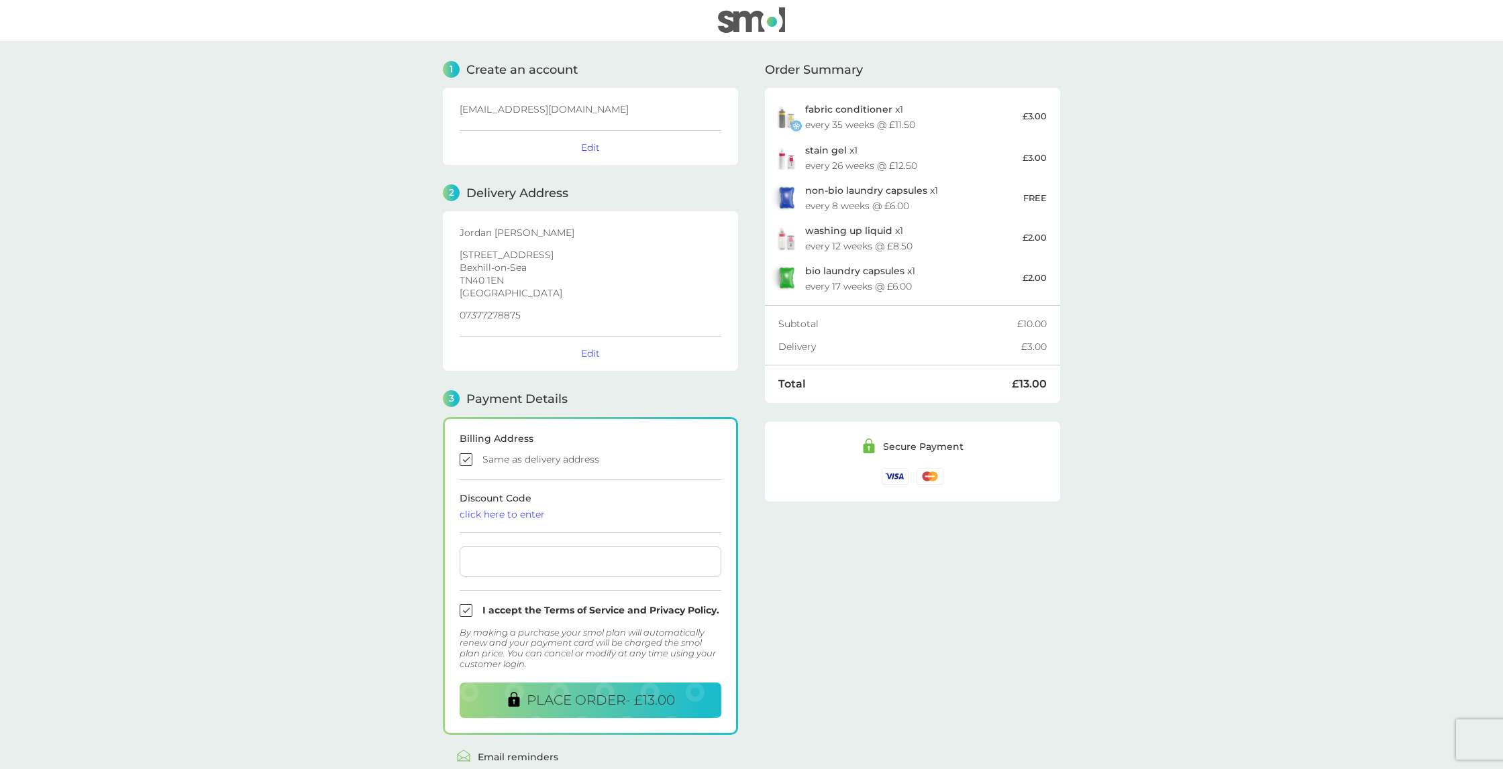
scroll to position [0, 0]
click at [588, 703] on span "PLACE ORDER - £13.00" at bounding box center [601, 700] width 148 height 16
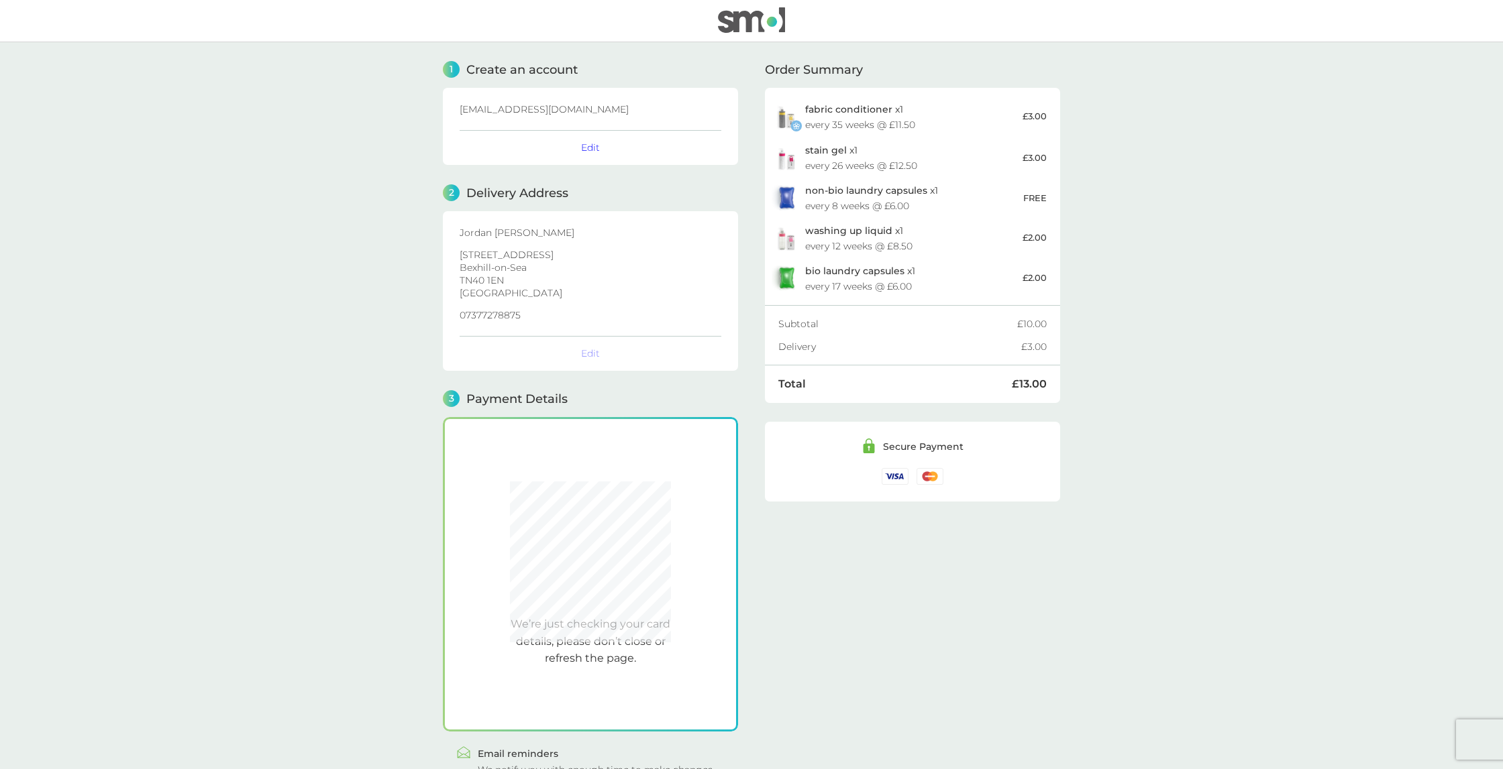
scroll to position [76, 0]
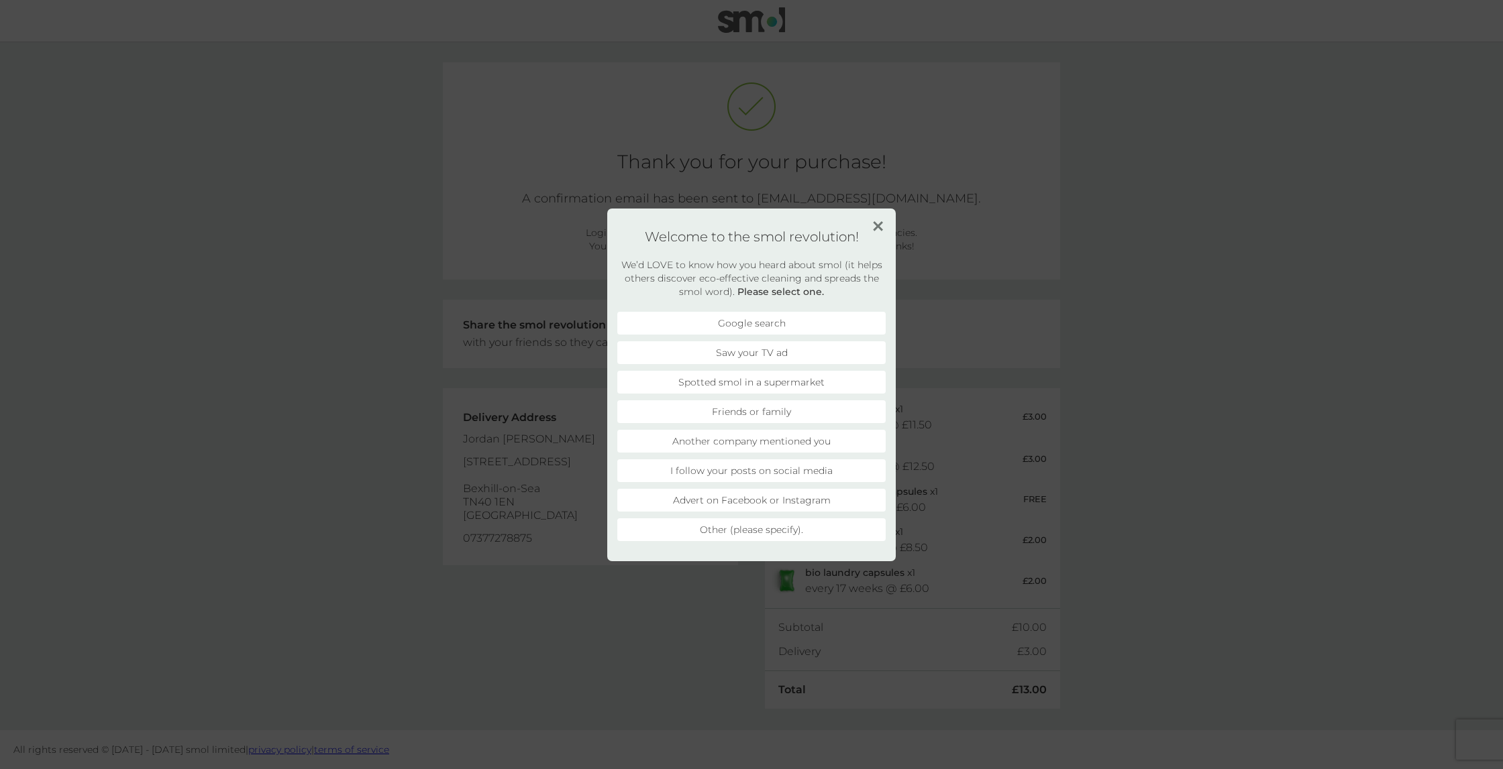
click at [743, 409] on li "Friends or family" at bounding box center [751, 411] width 268 height 23
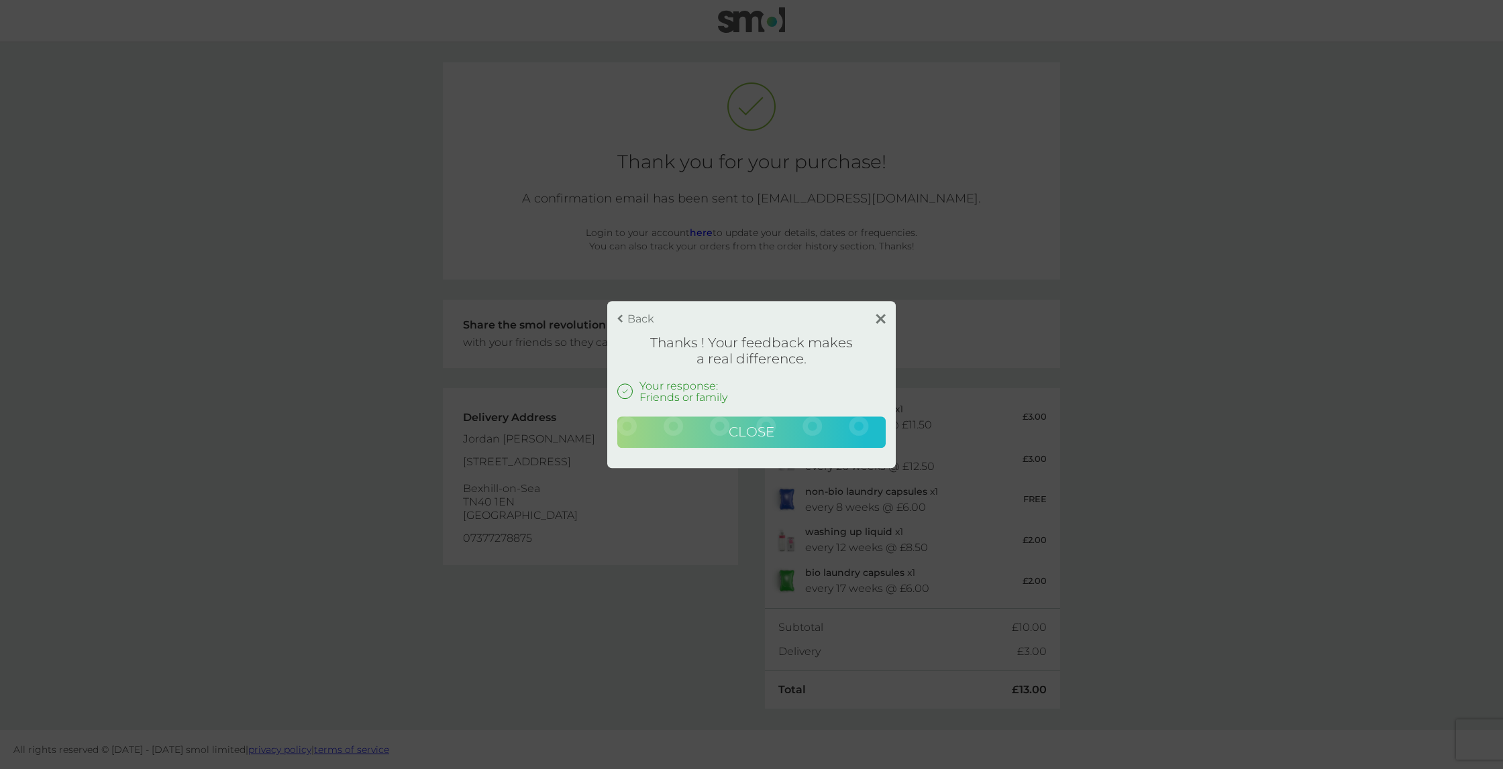
click at [772, 430] on span "Close" at bounding box center [752, 432] width 46 height 16
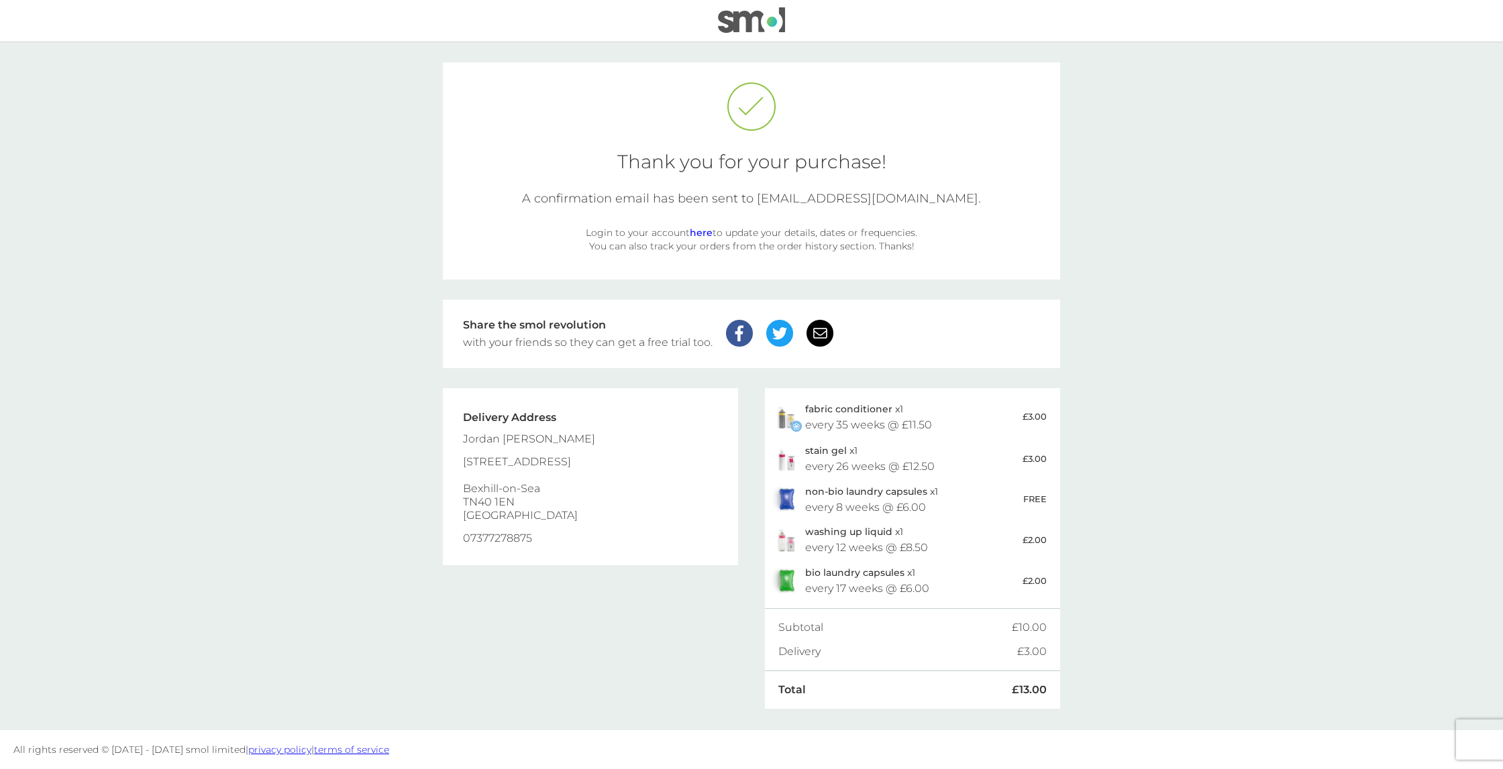
click at [702, 231] on link "here" at bounding box center [701, 233] width 23 height 12
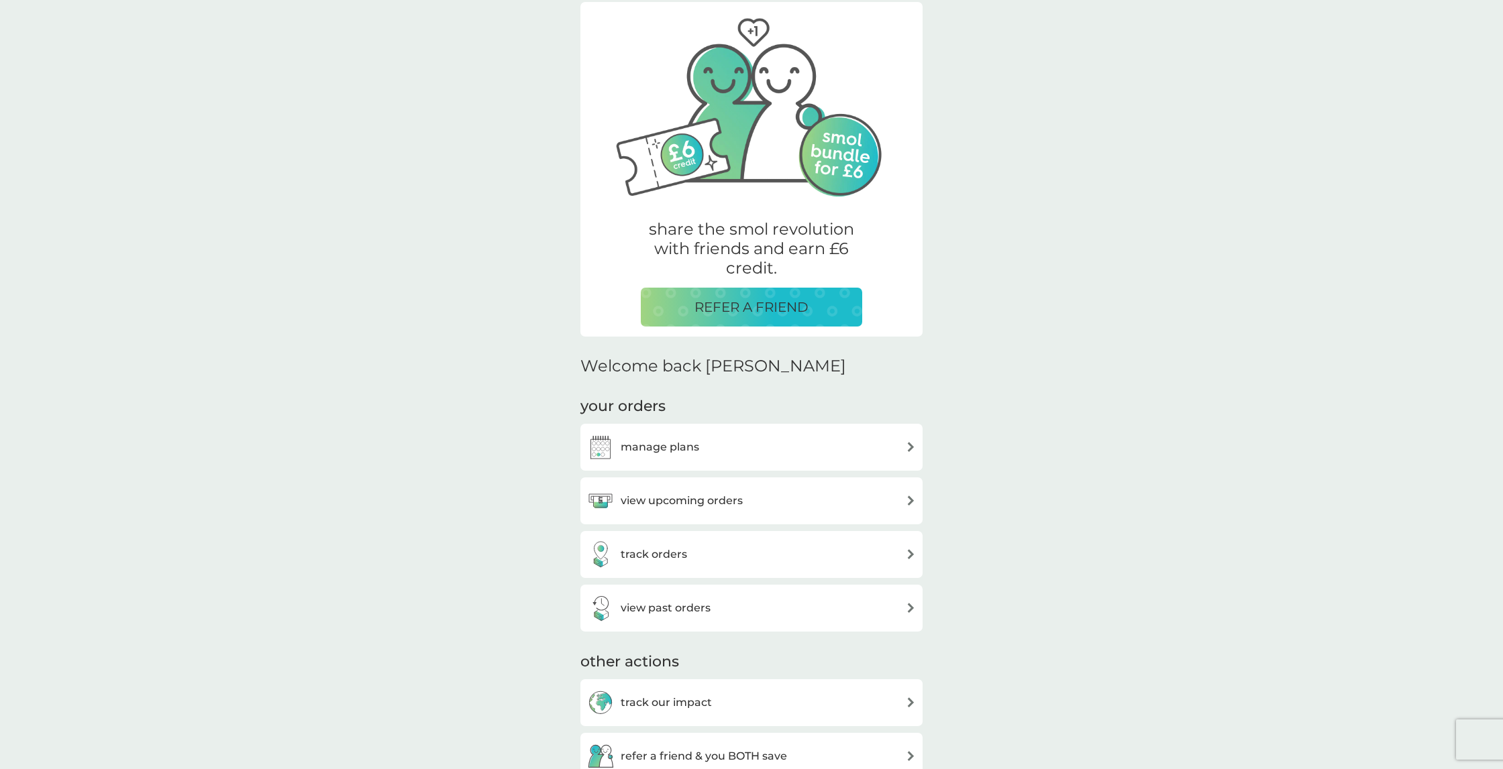
scroll to position [64, 0]
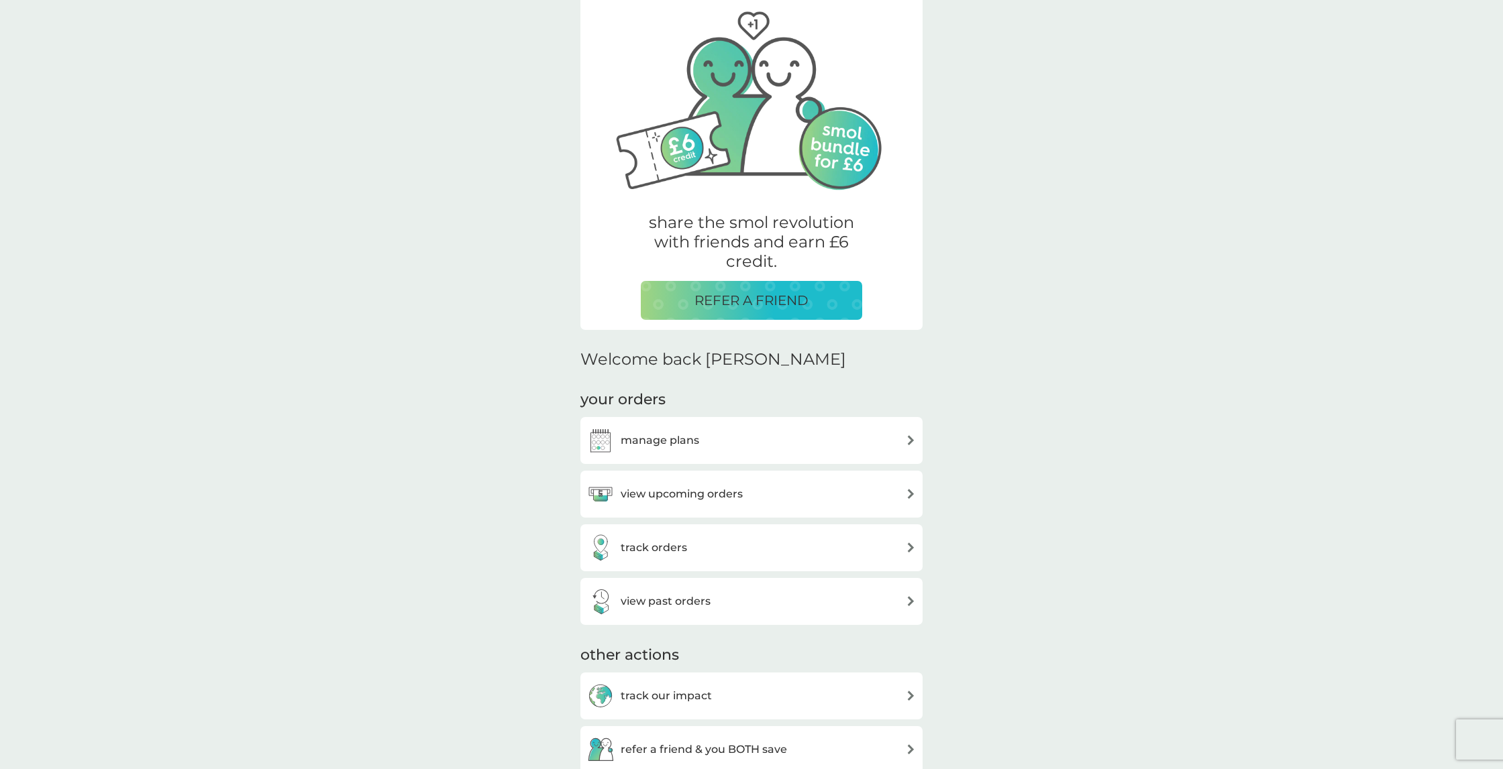
click at [718, 496] on h3 "view upcoming orders" at bounding box center [682, 494] width 122 height 17
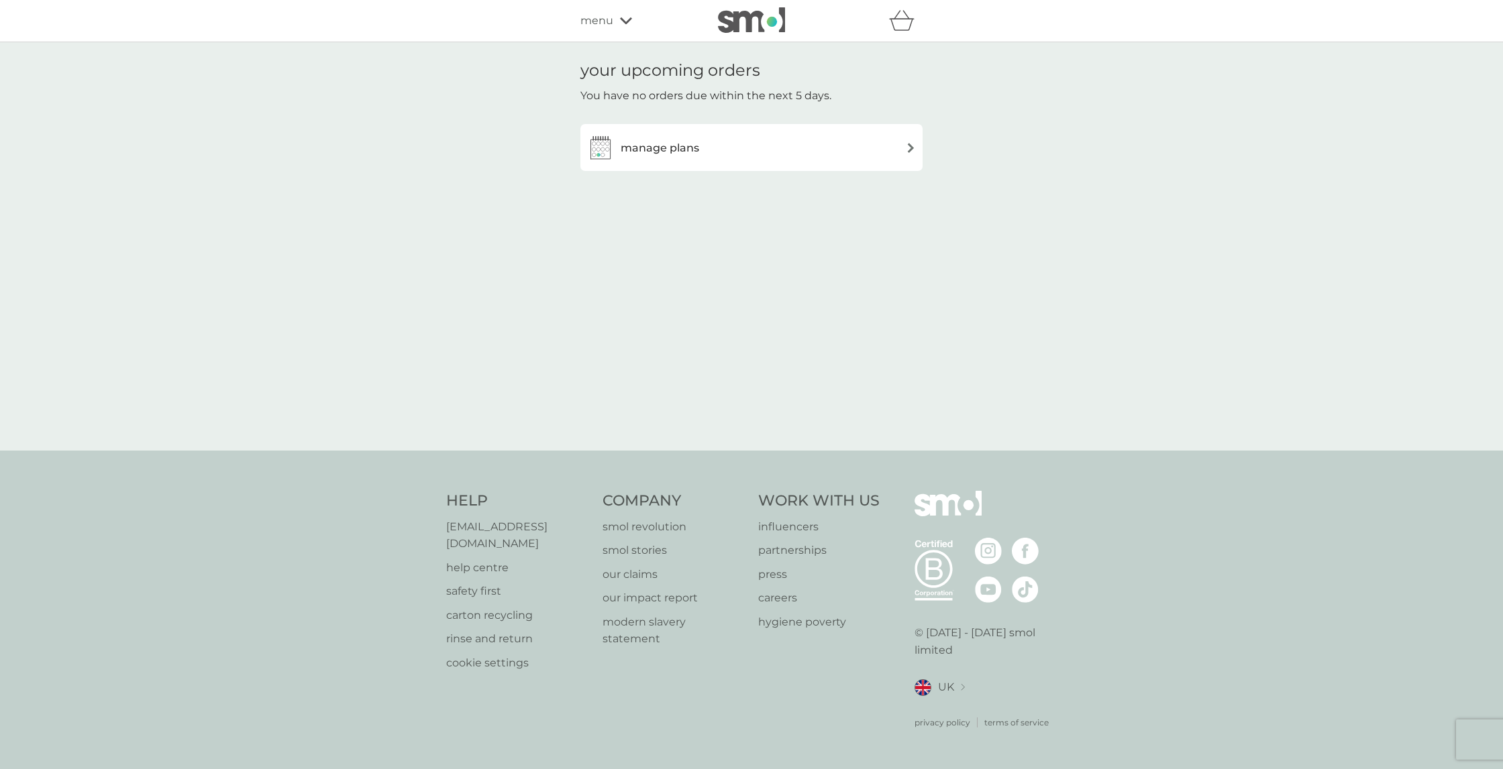
click at [693, 140] on h3 "manage plans" at bounding box center [660, 148] width 78 height 17
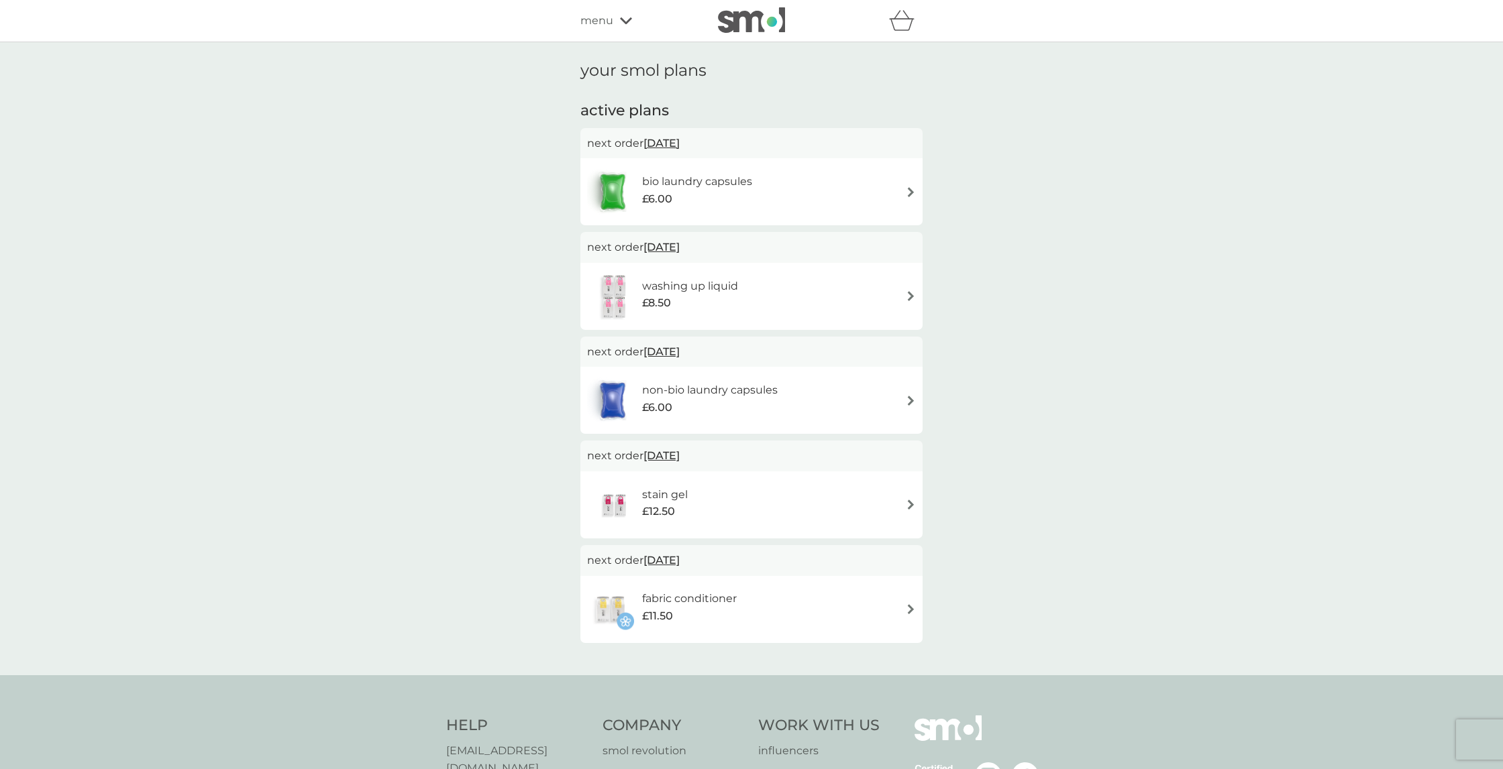
click at [672, 556] on span "[DATE]" at bounding box center [661, 560] width 36 height 26
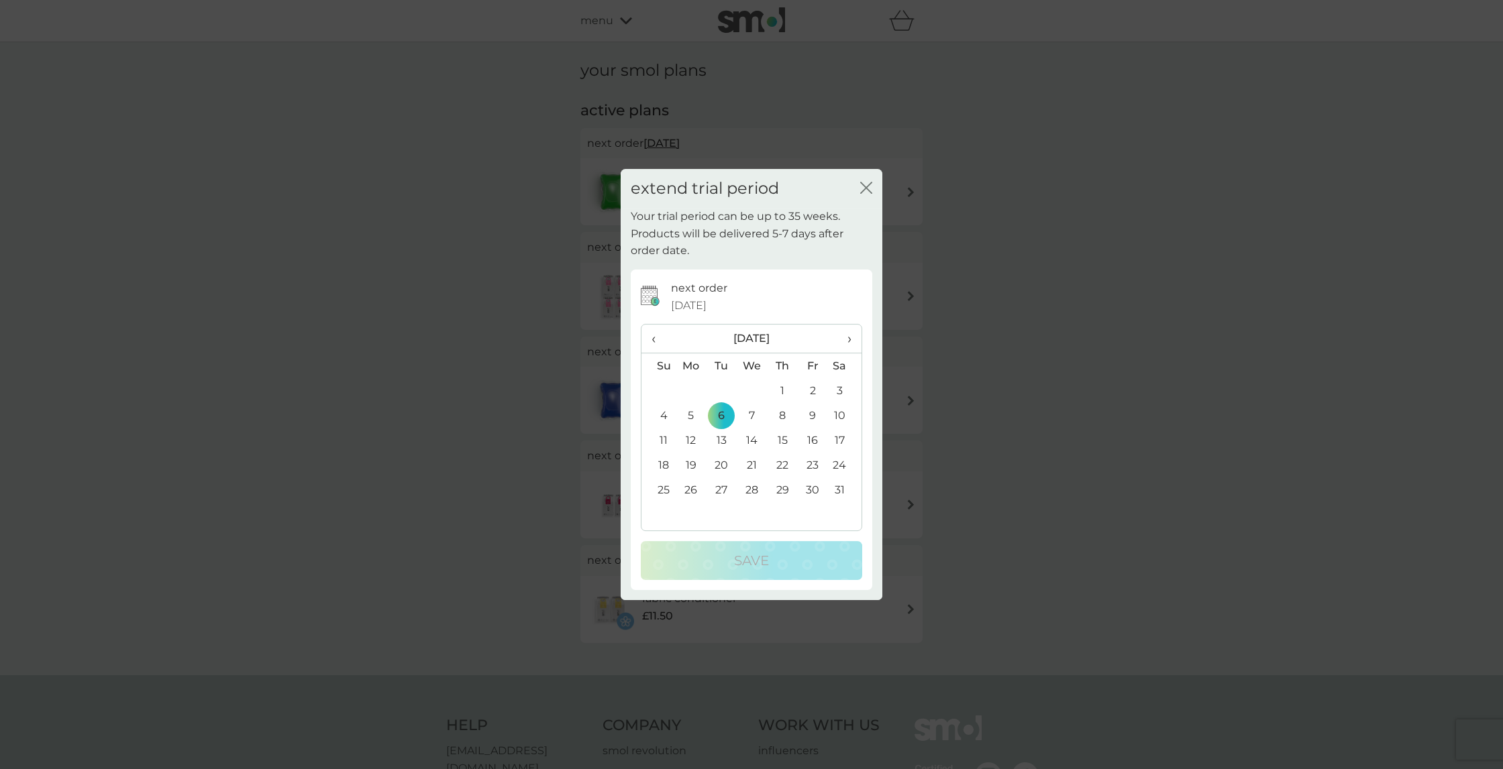
click at [863, 186] on icon "close" at bounding box center [866, 188] width 12 height 12
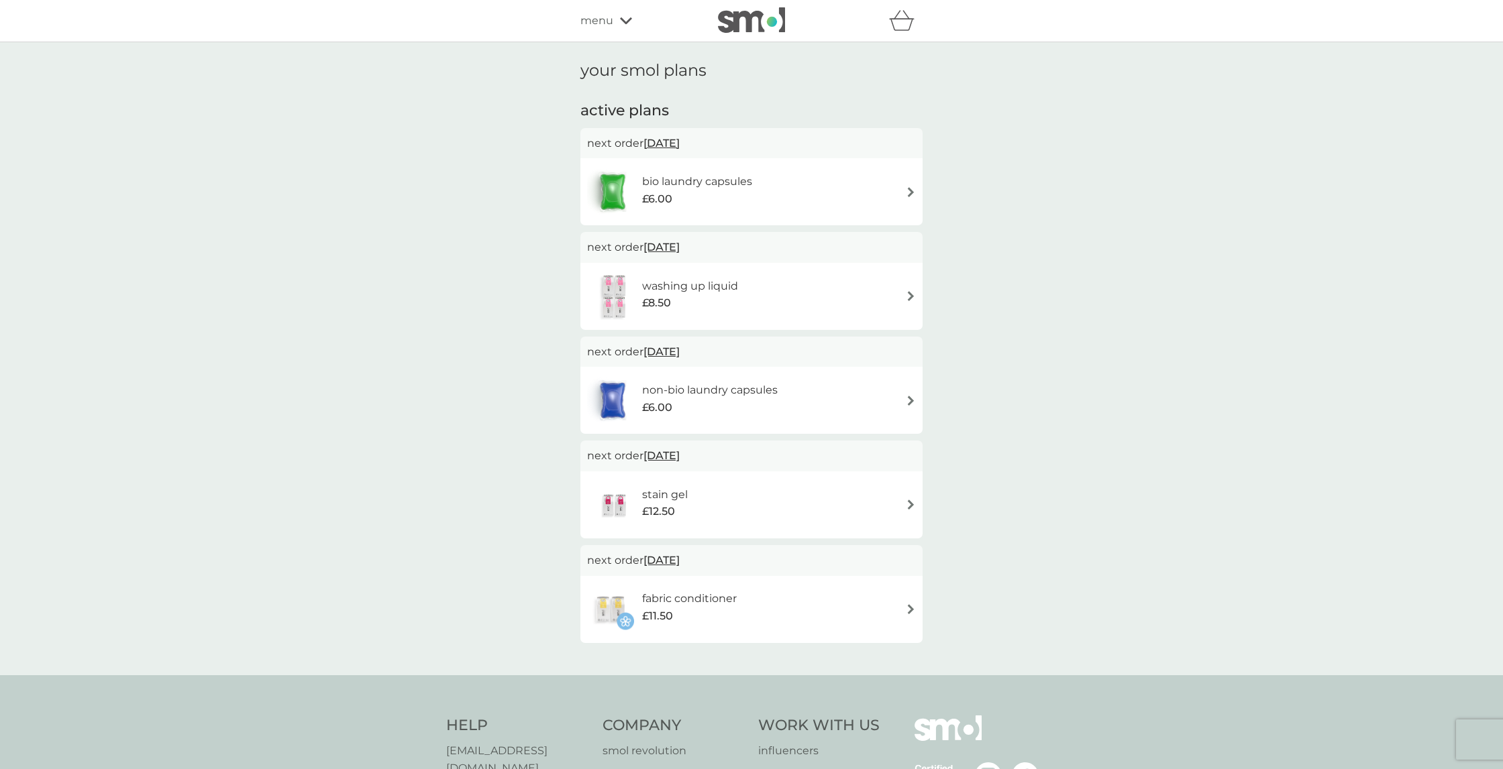
scroll to position [1, 0]
click at [730, 15] on img at bounding box center [751, 19] width 67 height 25
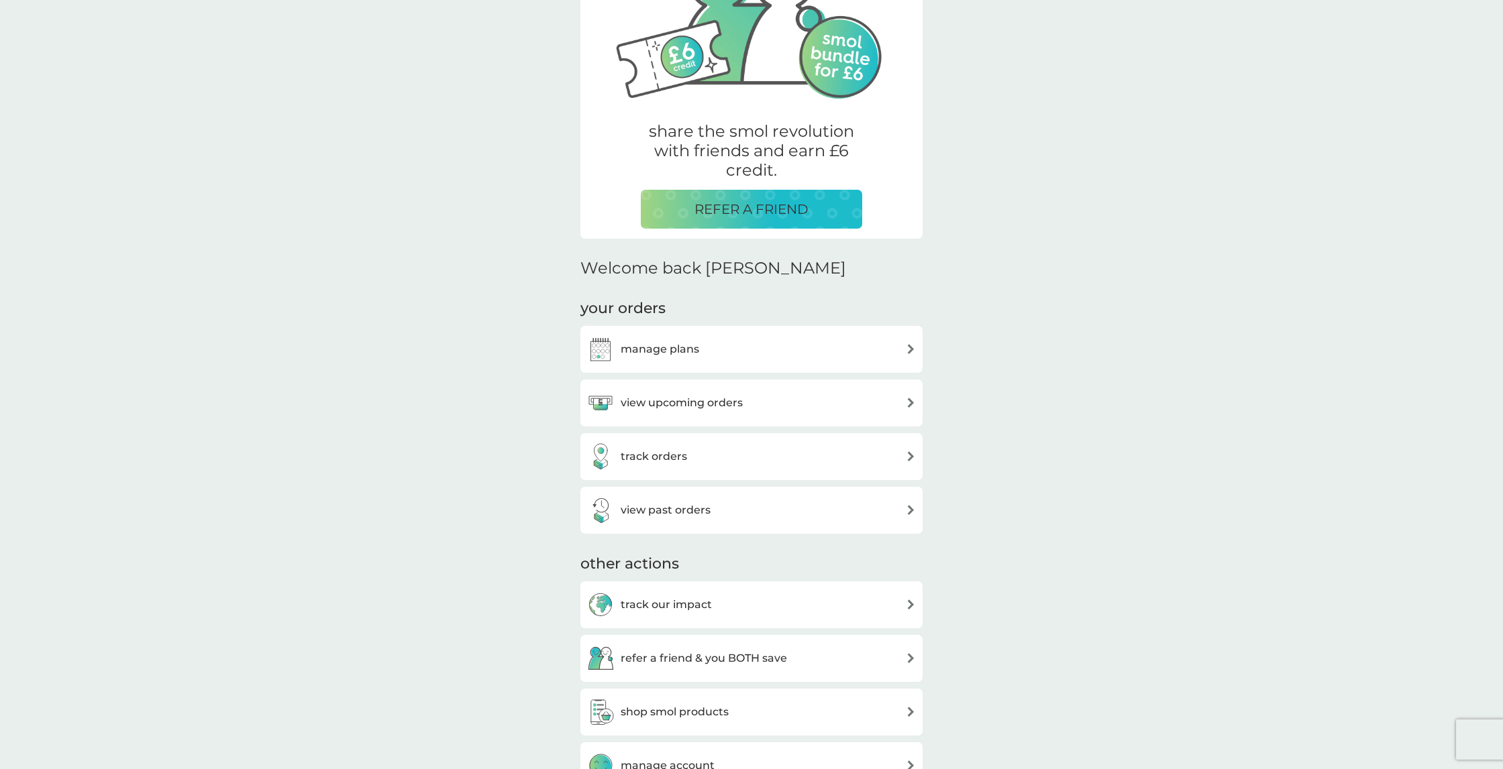
scroll to position [201, 0]
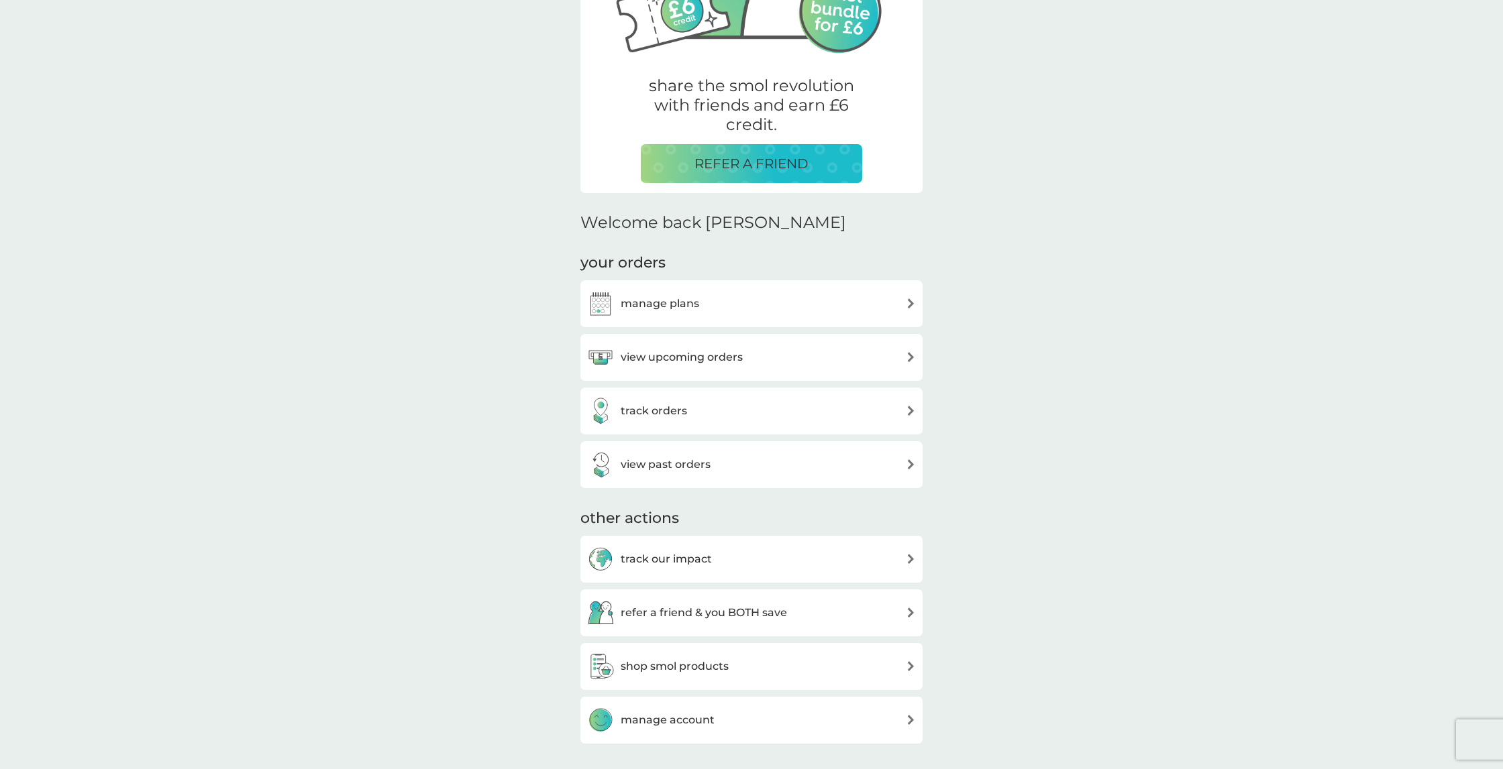
click at [712, 359] on h3 "view upcoming orders" at bounding box center [682, 357] width 122 height 17
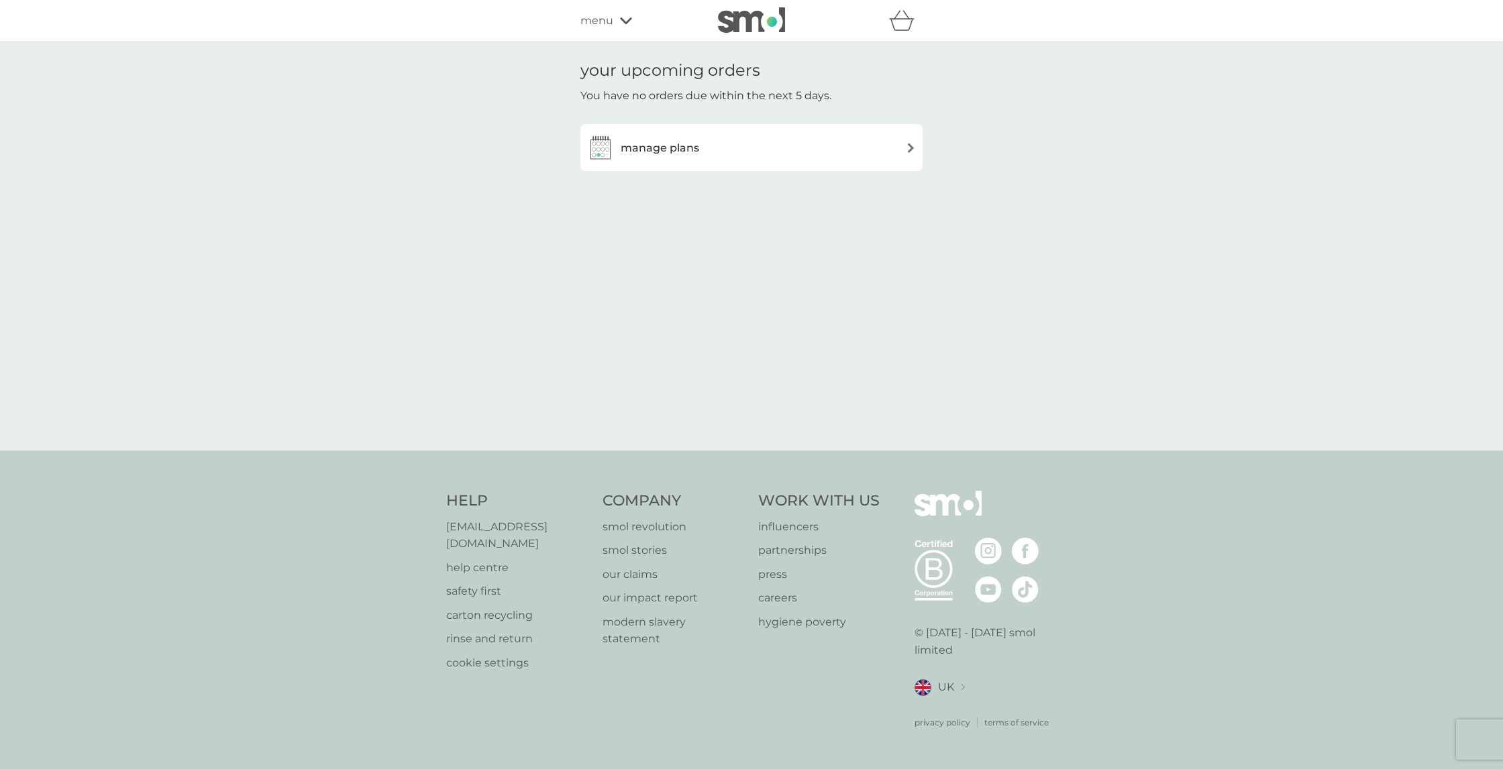
click at [602, 23] on span "menu" at bounding box center [596, 20] width 33 height 17
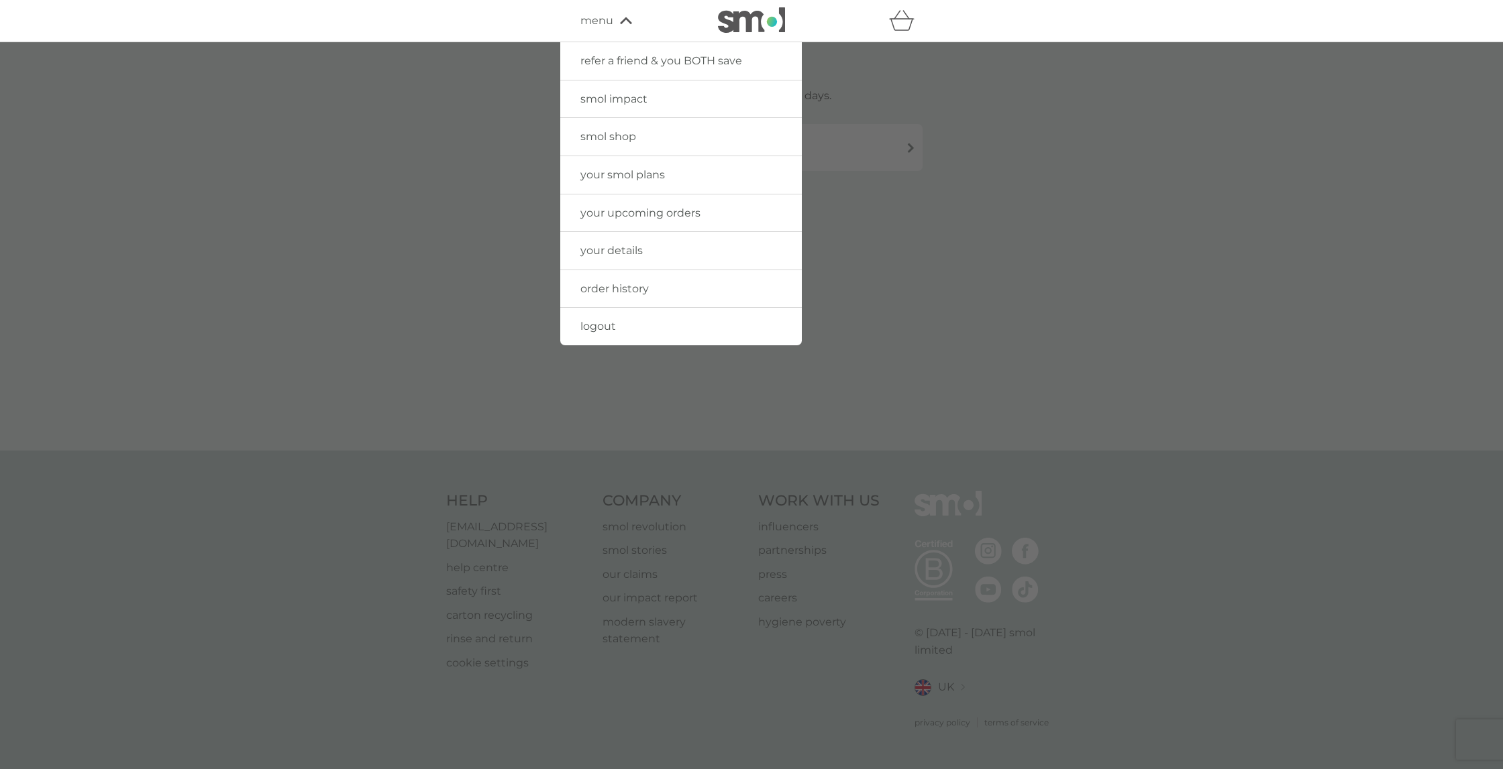
click at [626, 282] on span "order history" at bounding box center [614, 288] width 68 height 13
